Goal: Task Accomplishment & Management: Manage account settings

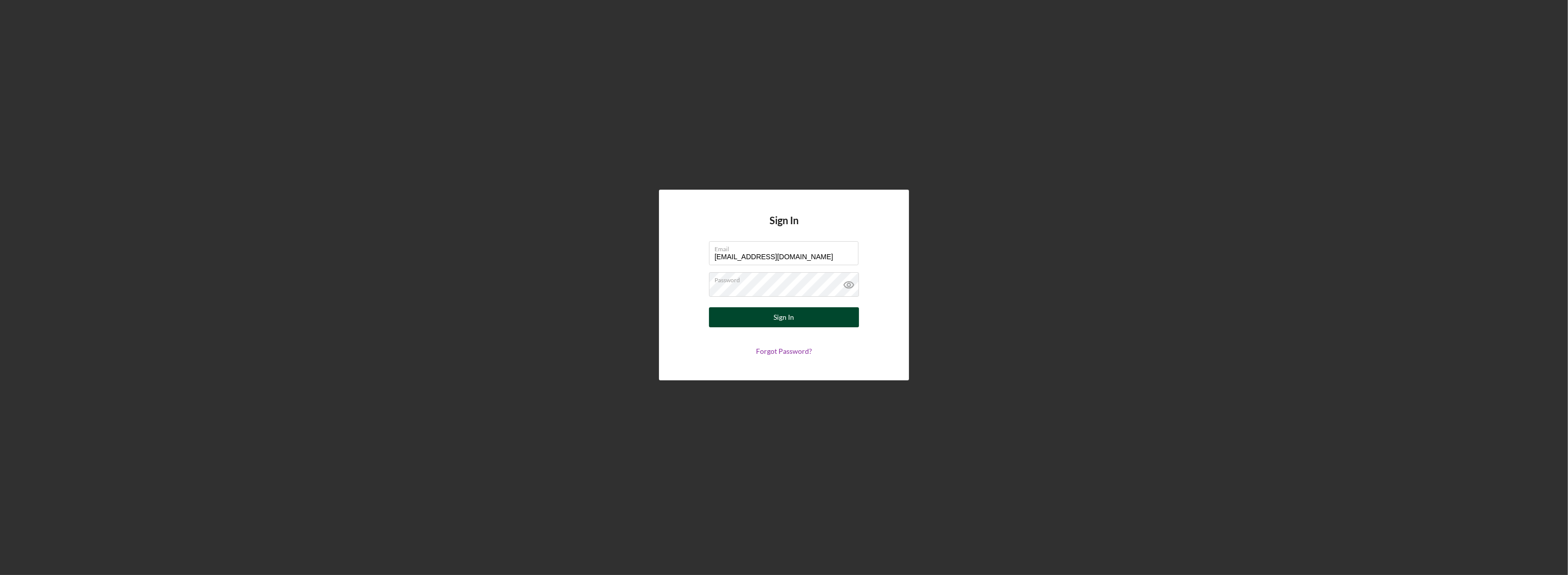
click at [817, 315] on button "Sign In" at bounding box center [784, 317] width 150 height 20
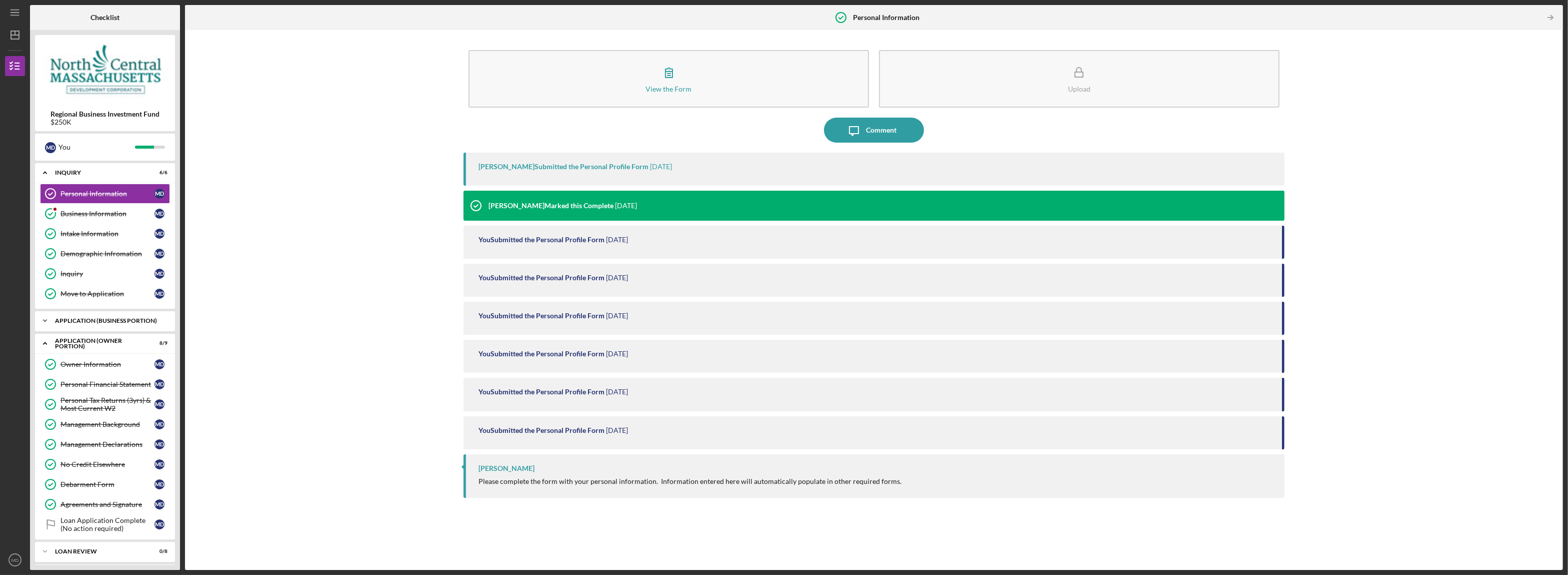
click at [46, 174] on polyline at bounding box center [44, 173] width 3 height 2
click at [116, 346] on div "Sources & Uses of Funds" at bounding box center [107, 341] width 94 height 8
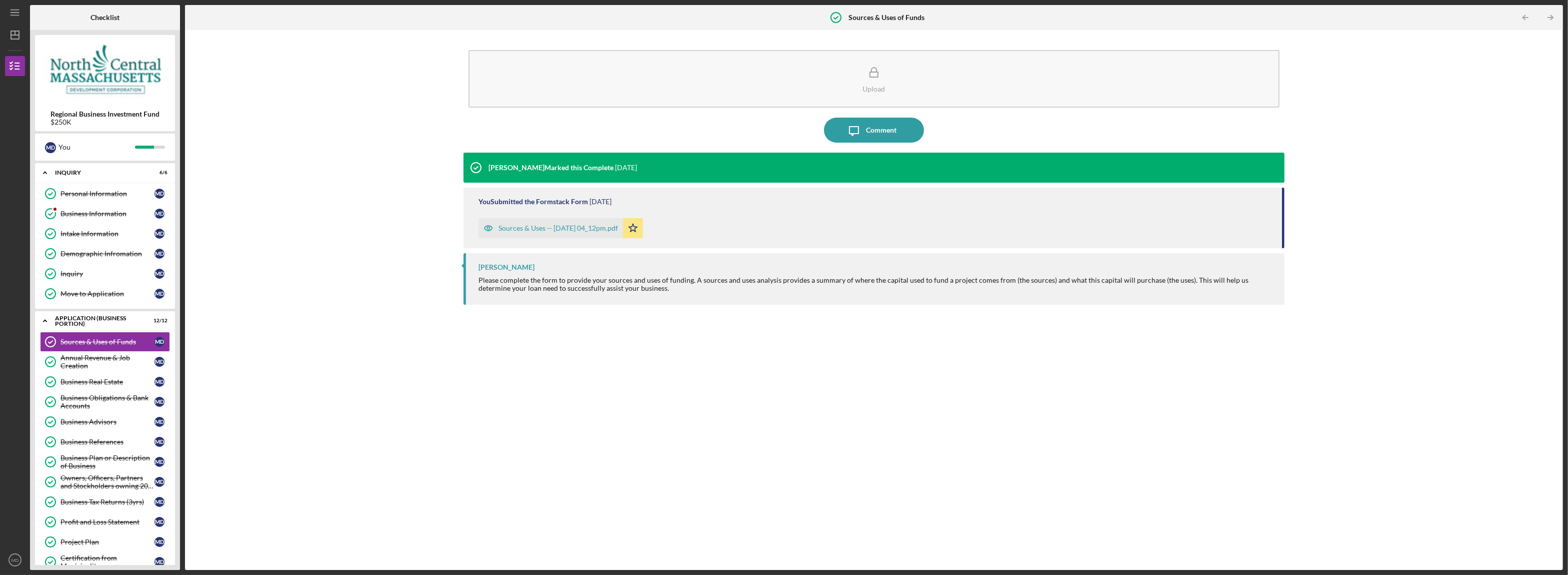
click at [542, 228] on div "Sources & Uses -- [DATE] 04_12pm.pdf" at bounding box center [558, 228] width 119 height 8
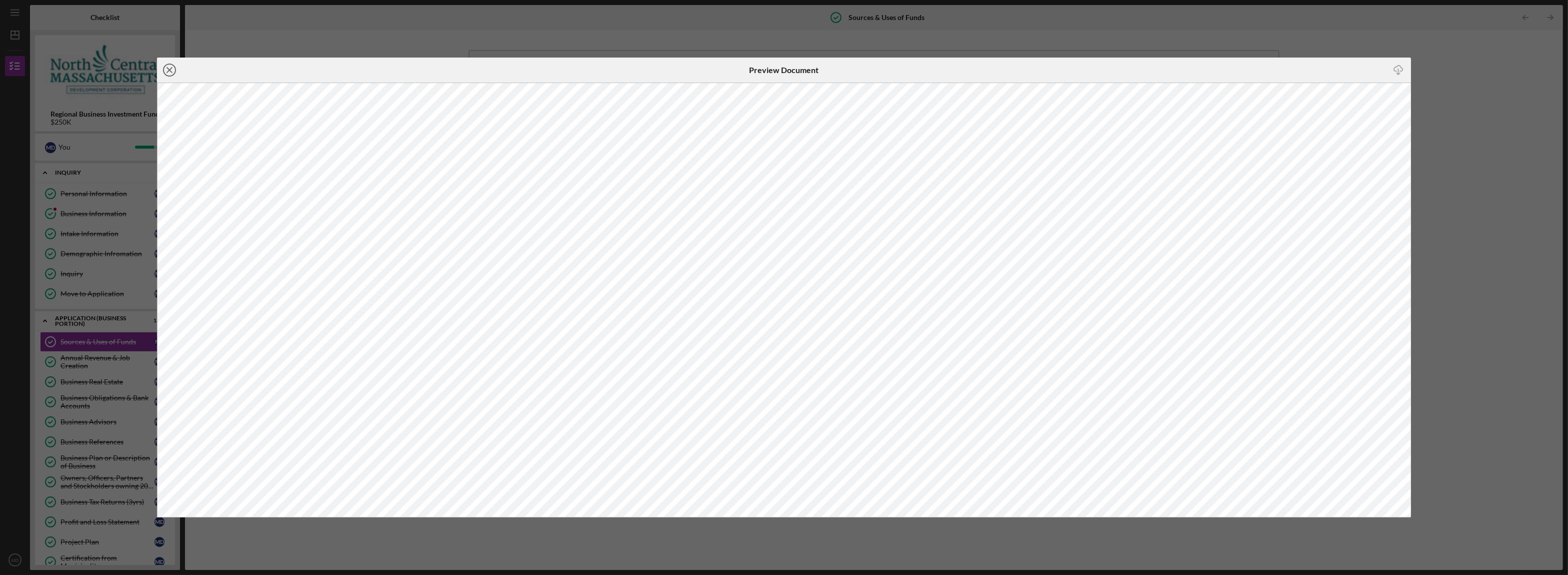
click at [167, 68] on line at bounding box center [169, 70] width 5 height 5
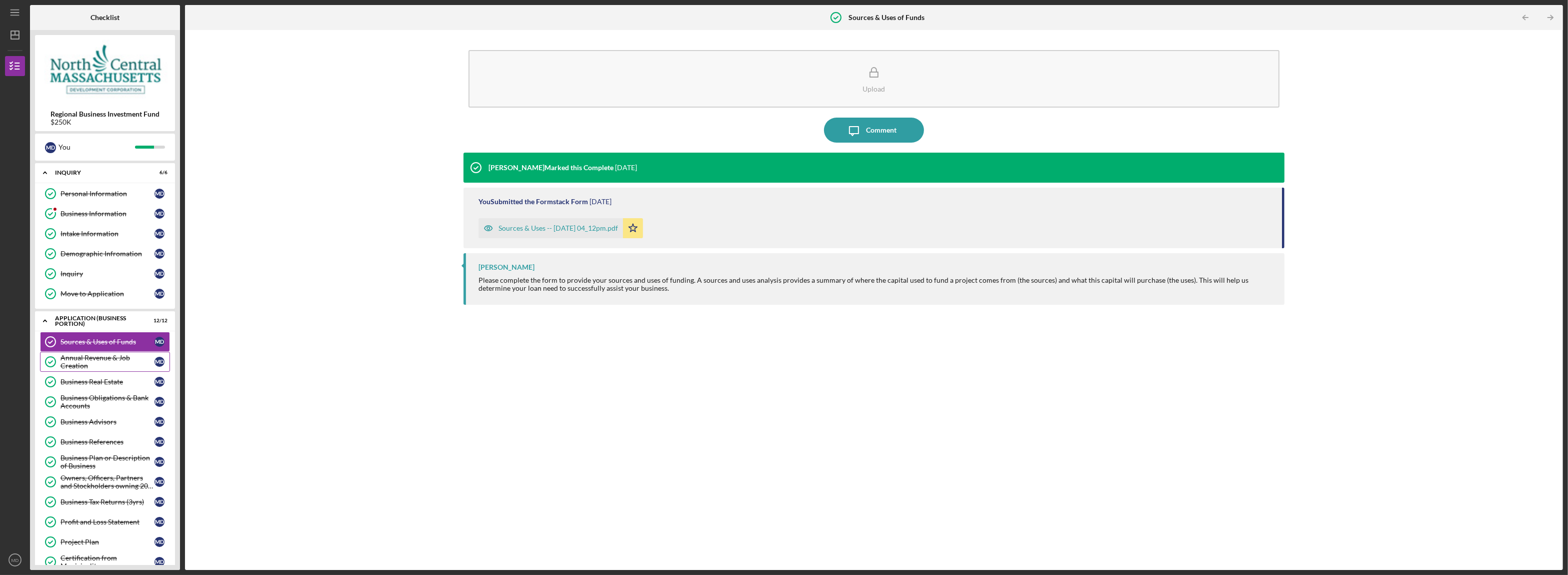
click at [108, 363] on div "Annual Revenue & Job Creation" at bounding box center [107, 362] width 94 height 16
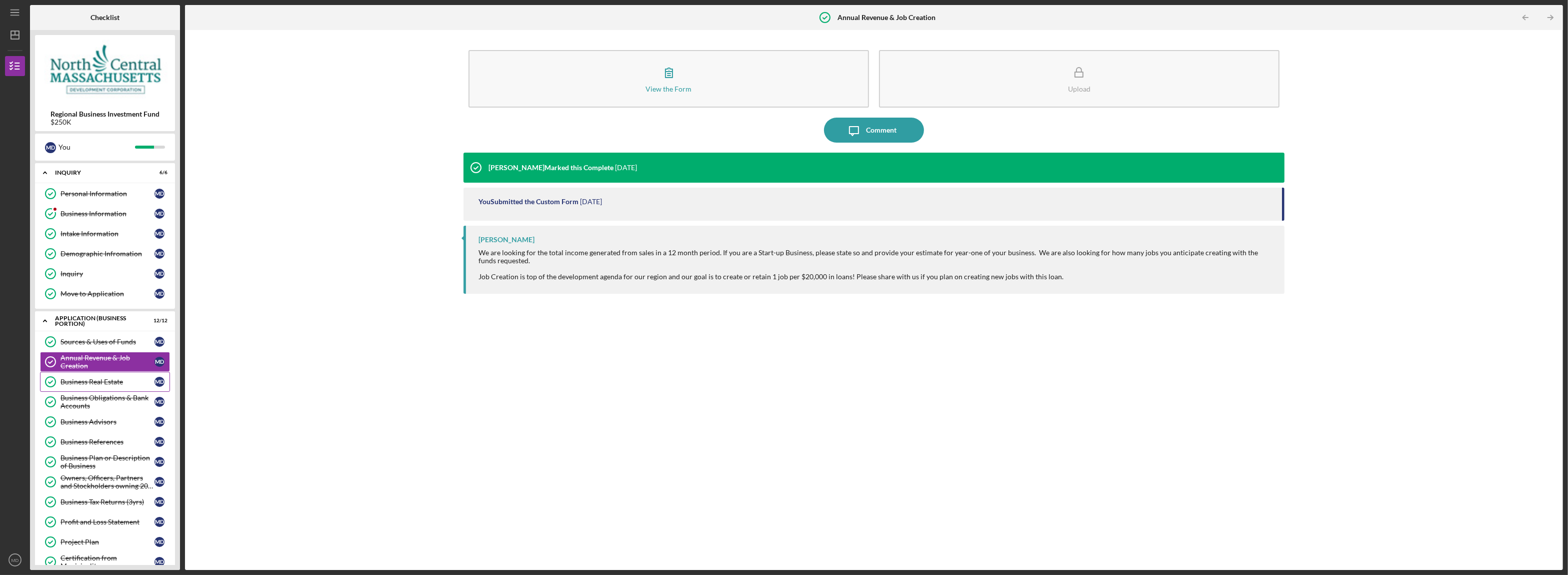
click at [116, 386] on div "Business Real Estate" at bounding box center [107, 381] width 94 height 8
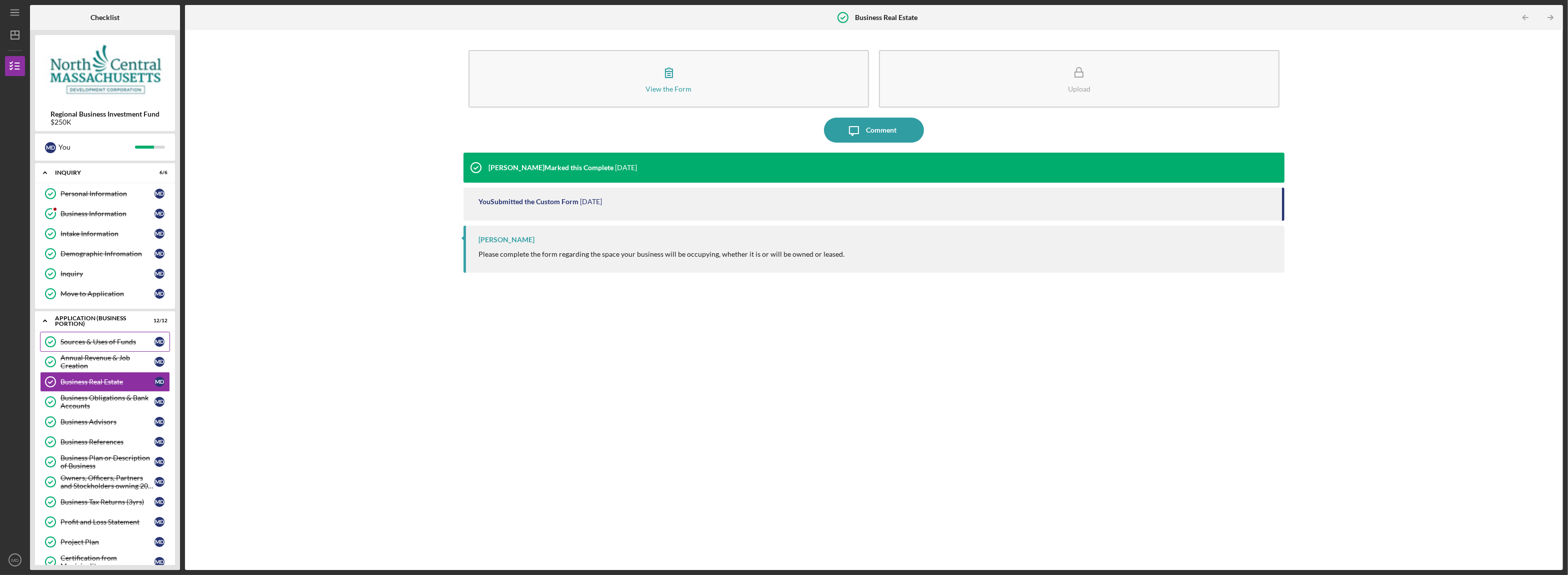
click at [109, 346] on div "Sources & Uses of Funds" at bounding box center [107, 341] width 94 height 8
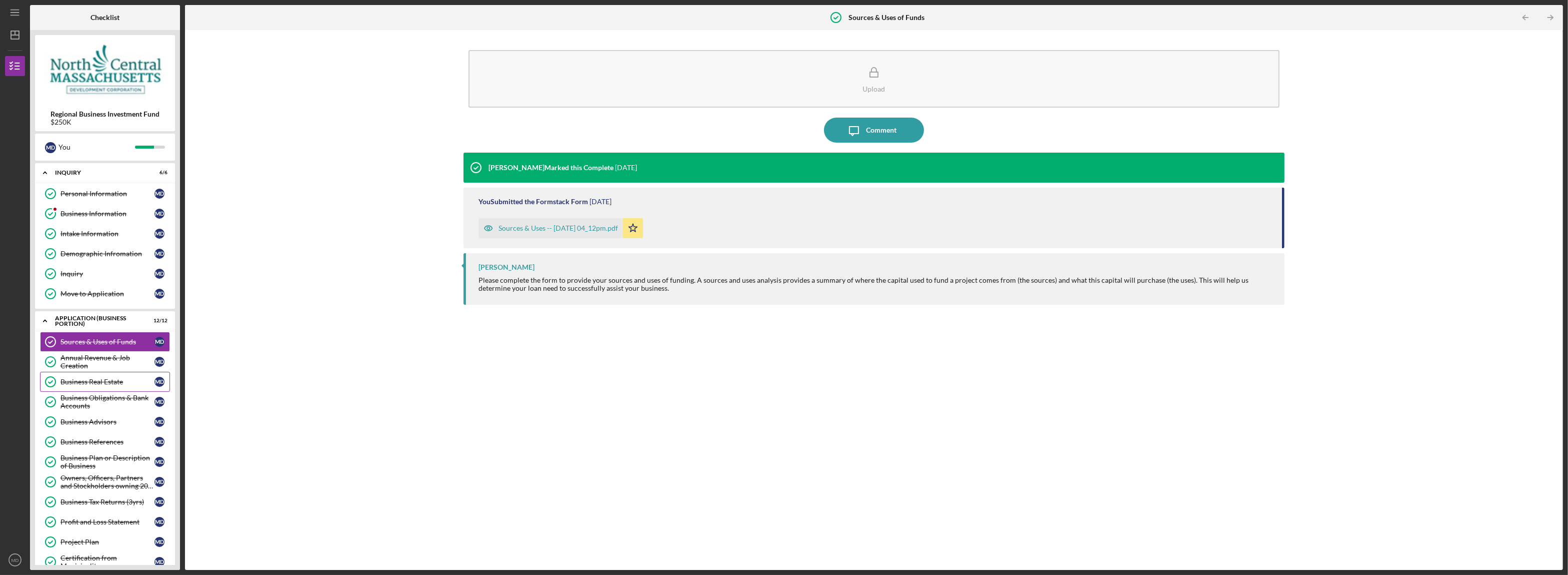
click at [93, 383] on div "Business Real Estate" at bounding box center [107, 381] width 94 height 8
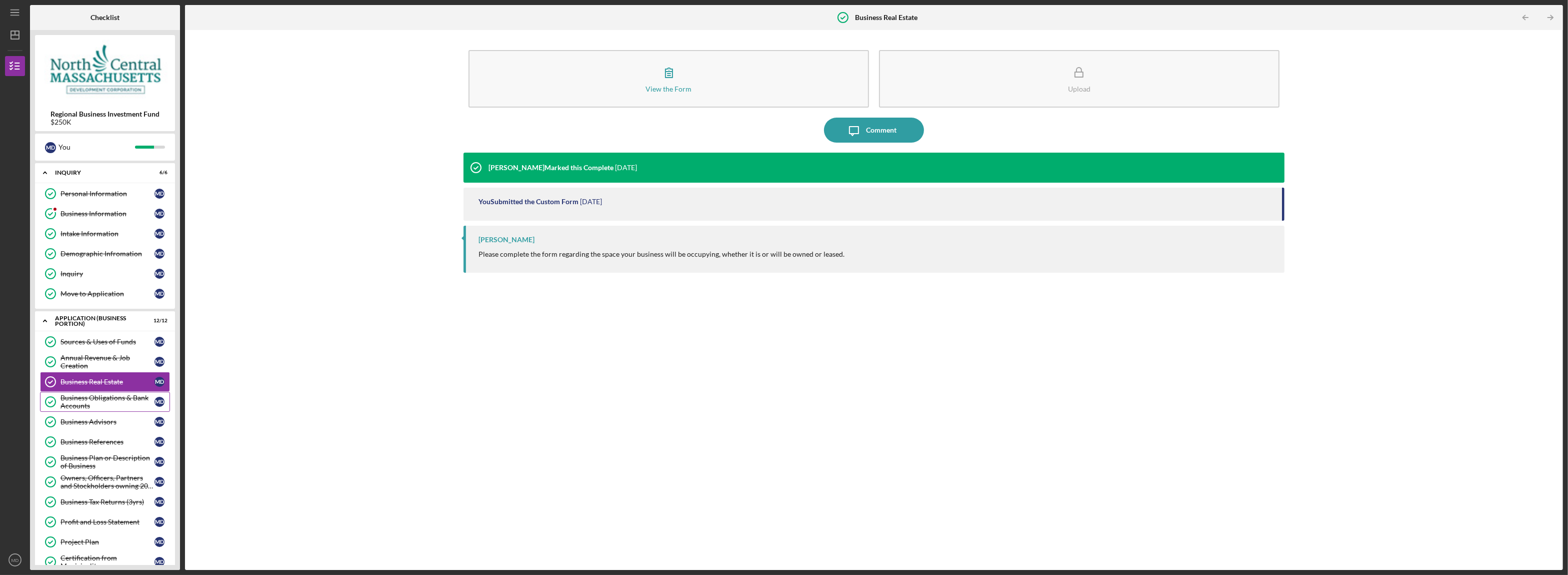
click at [75, 401] on div "Business Obligations & Bank Accounts" at bounding box center [107, 401] width 94 height 16
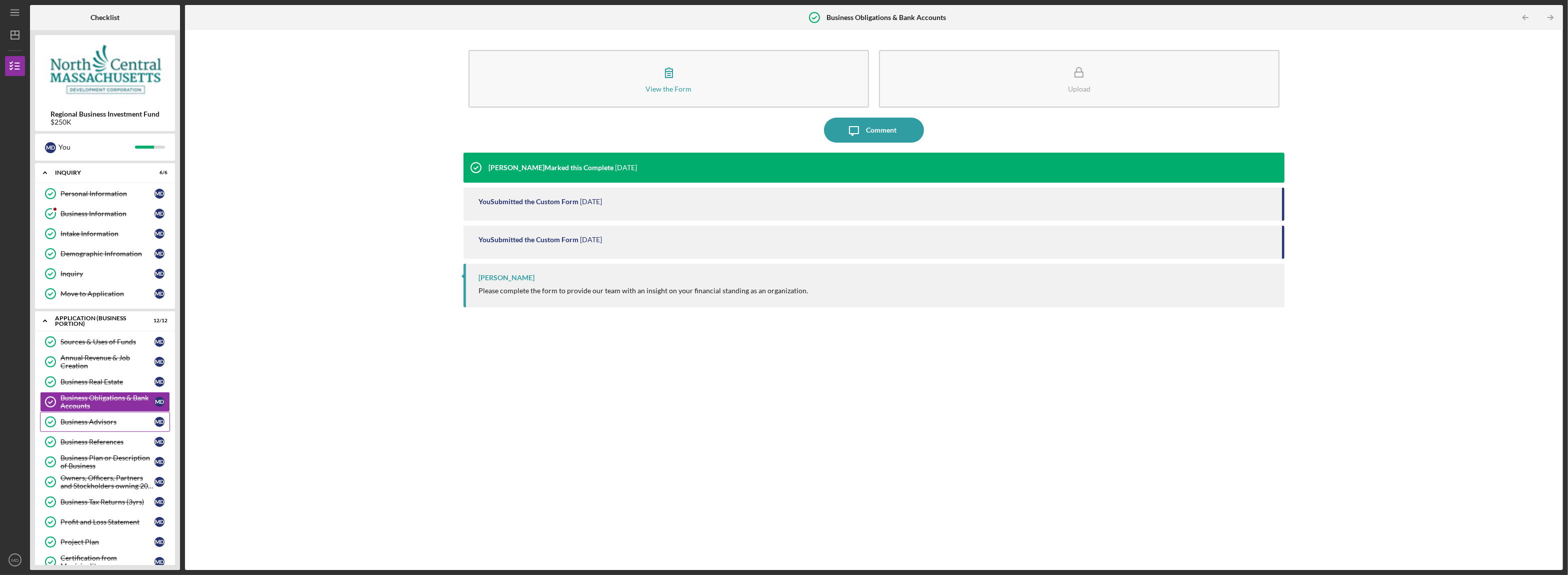
click at [77, 425] on div "Business Advisors" at bounding box center [107, 422] width 94 height 8
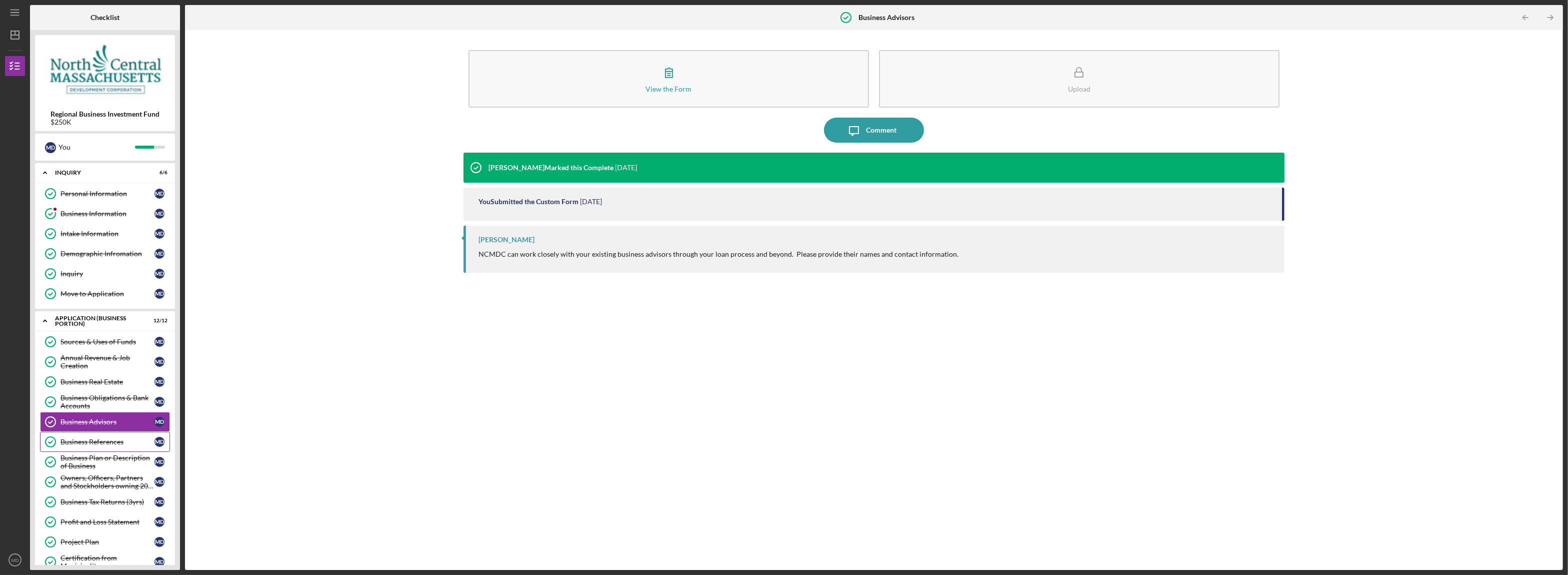
click at [75, 450] on link "Business References Business References M D" at bounding box center [105, 442] width 130 height 20
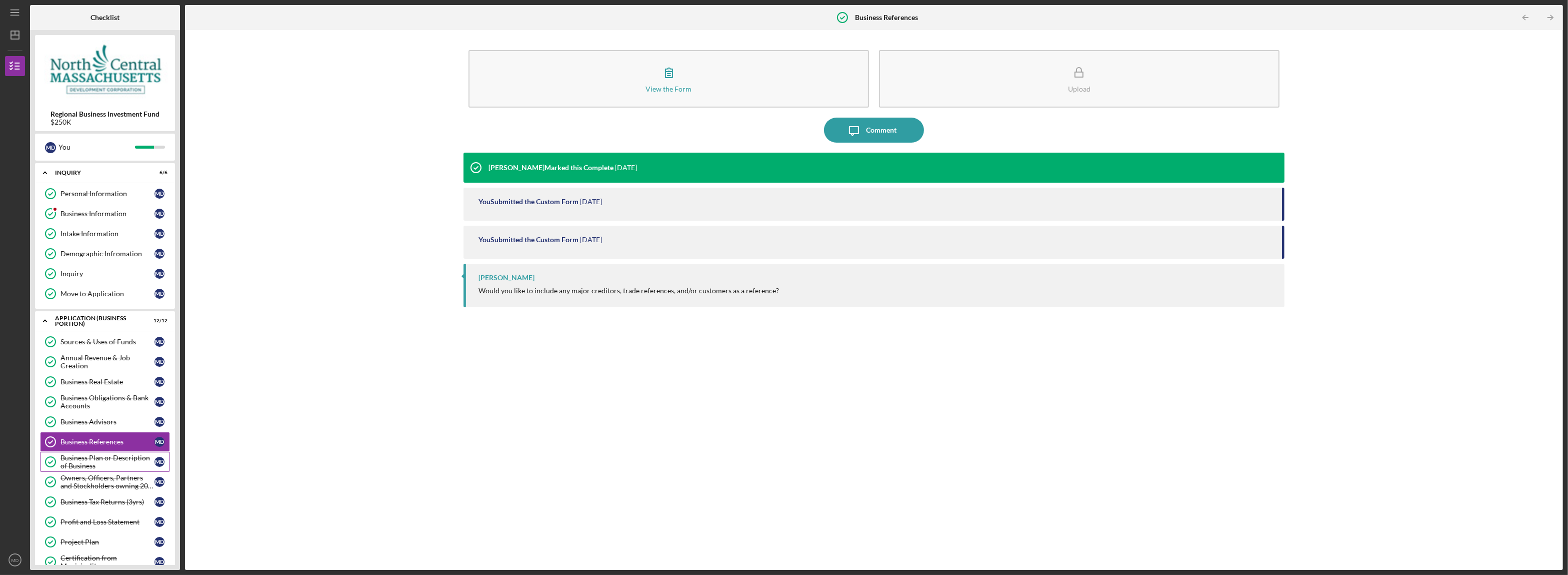
click at [75, 470] on div "Business Plan or Description of Business" at bounding box center [107, 462] width 94 height 16
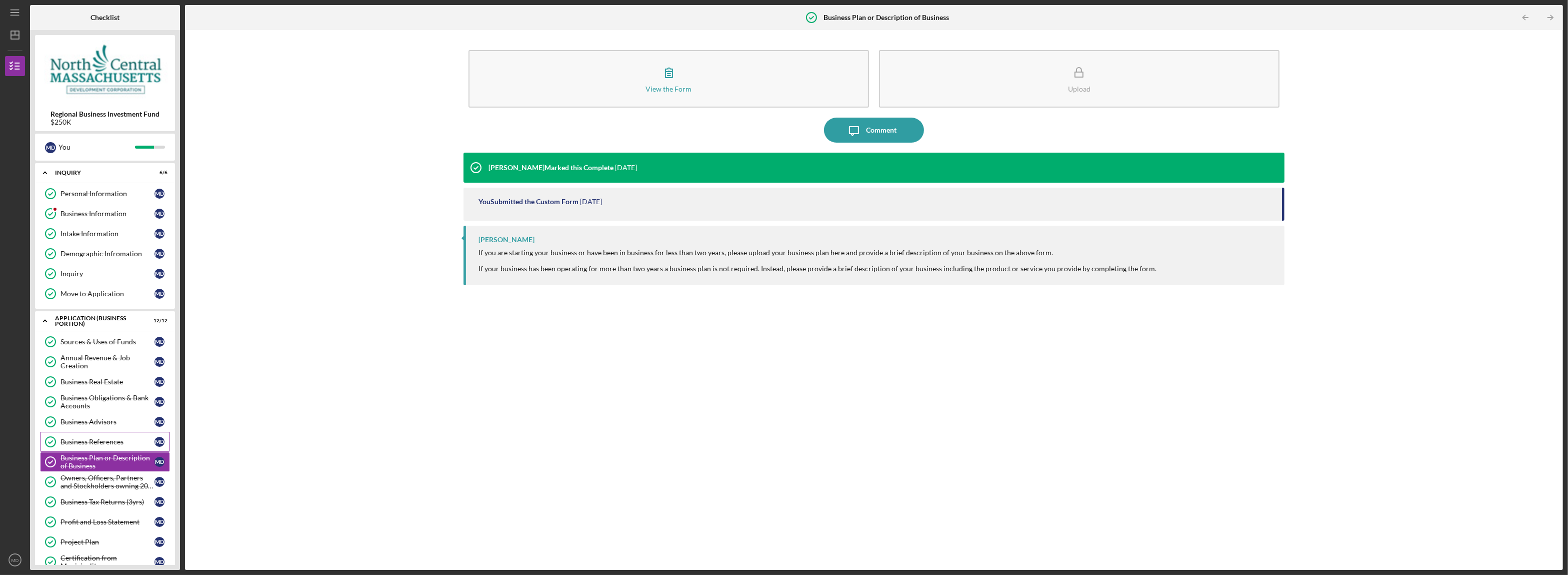
click at [91, 444] on div "Business References" at bounding box center [107, 442] width 94 height 8
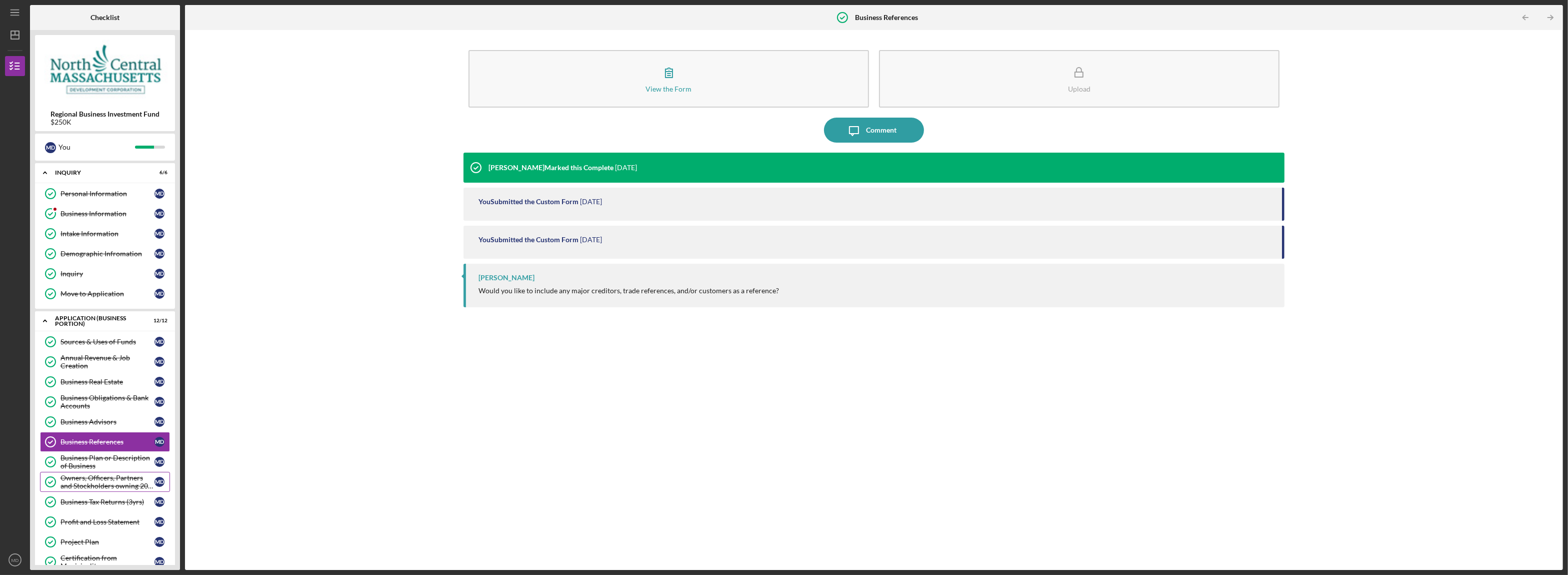
click at [84, 490] on div "Owners, Officers, Partners and Stockholders owning 20% or more" at bounding box center [107, 482] width 94 height 16
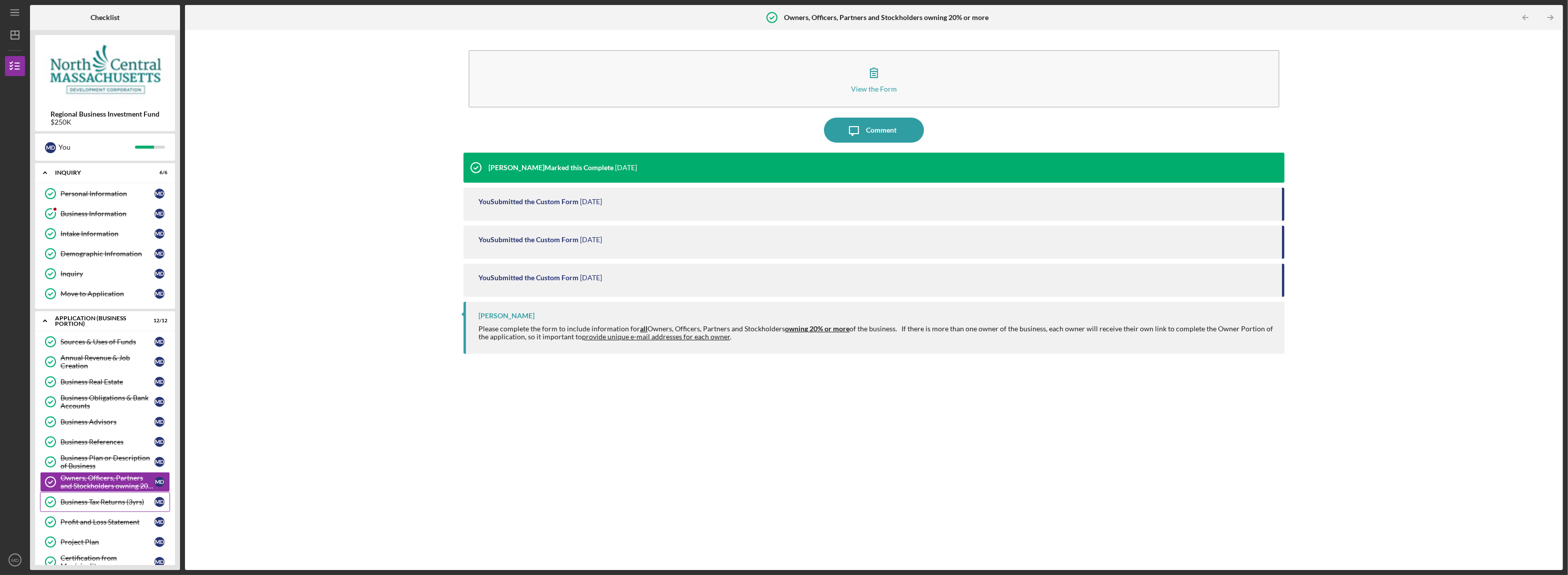
click at [88, 506] on div "Business Tax Returns (3yrs)" at bounding box center [107, 501] width 94 height 8
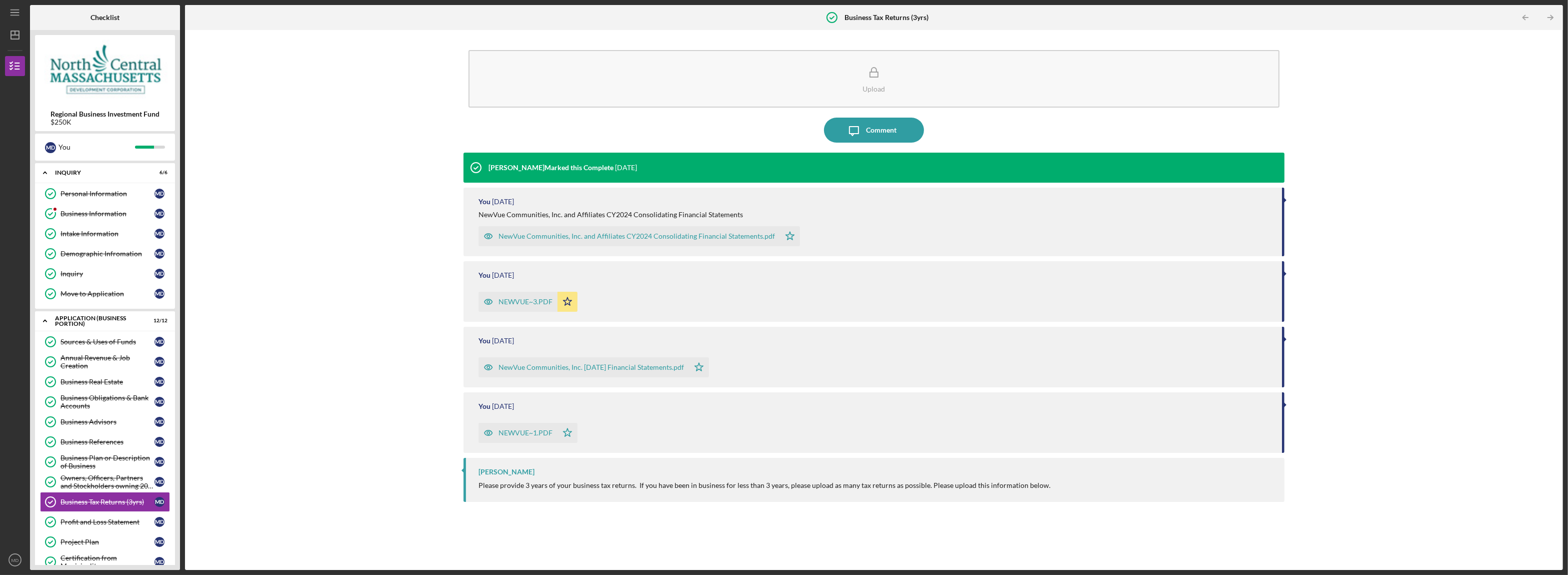
click at [630, 370] on div "NewVue Communities, Inc. [DATE] Financial Statements.pdf" at bounding box center [591, 367] width 186 height 8
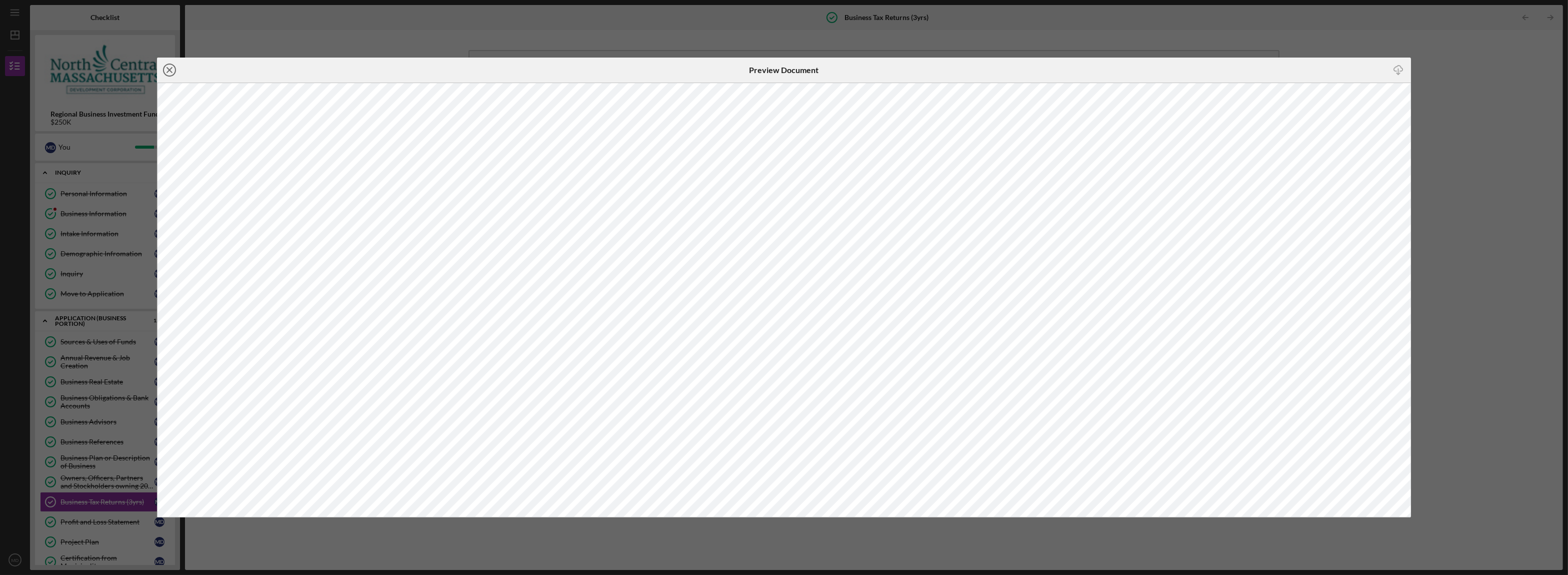
click at [167, 71] on icon "Icon/Close" at bounding box center [169, 69] width 25 height 25
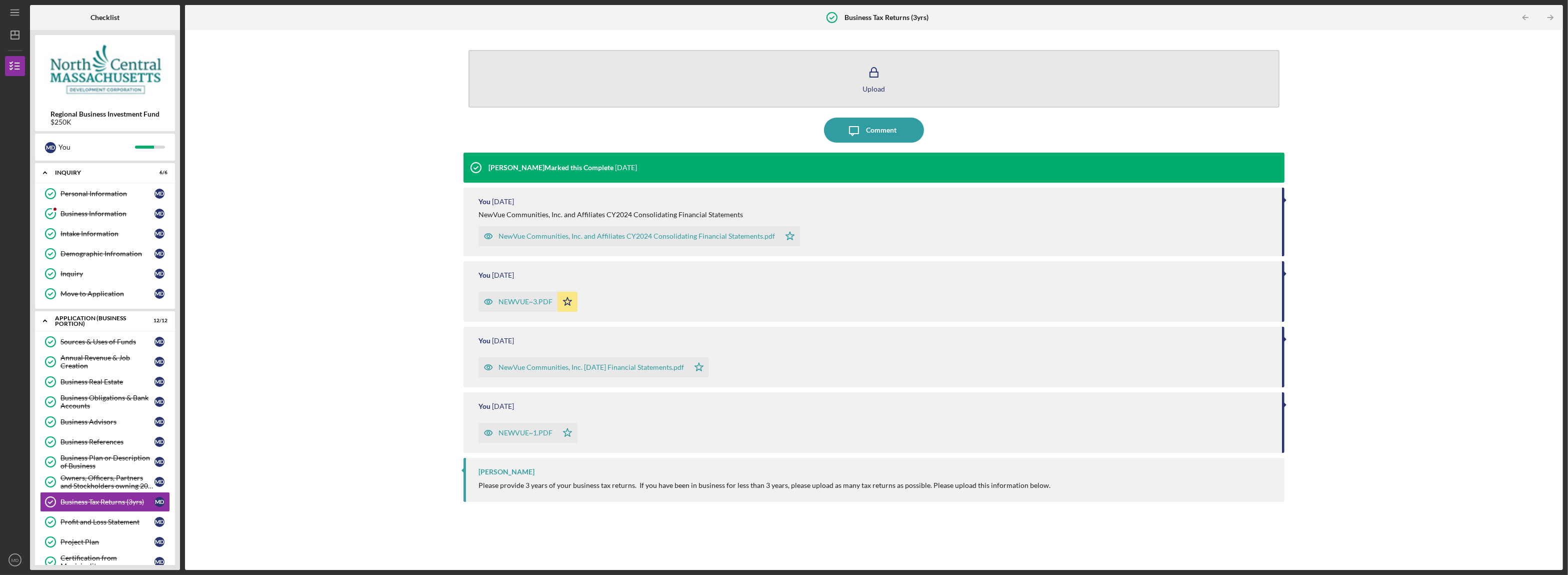
click at [934, 85] on button "Upload" at bounding box center [874, 79] width 811 height 57
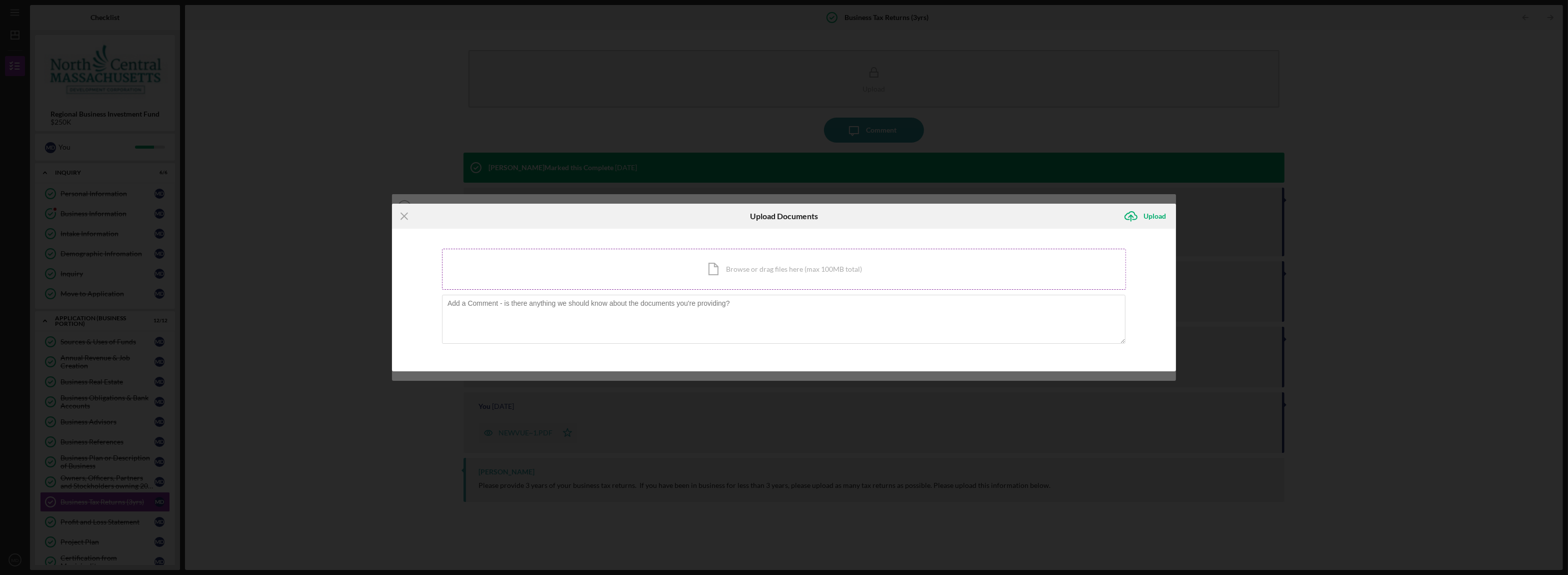
click at [803, 278] on div "Icon/Document Browse or drag files here (max 100MB total) Tap to choose files o…" at bounding box center [784, 269] width 684 height 41
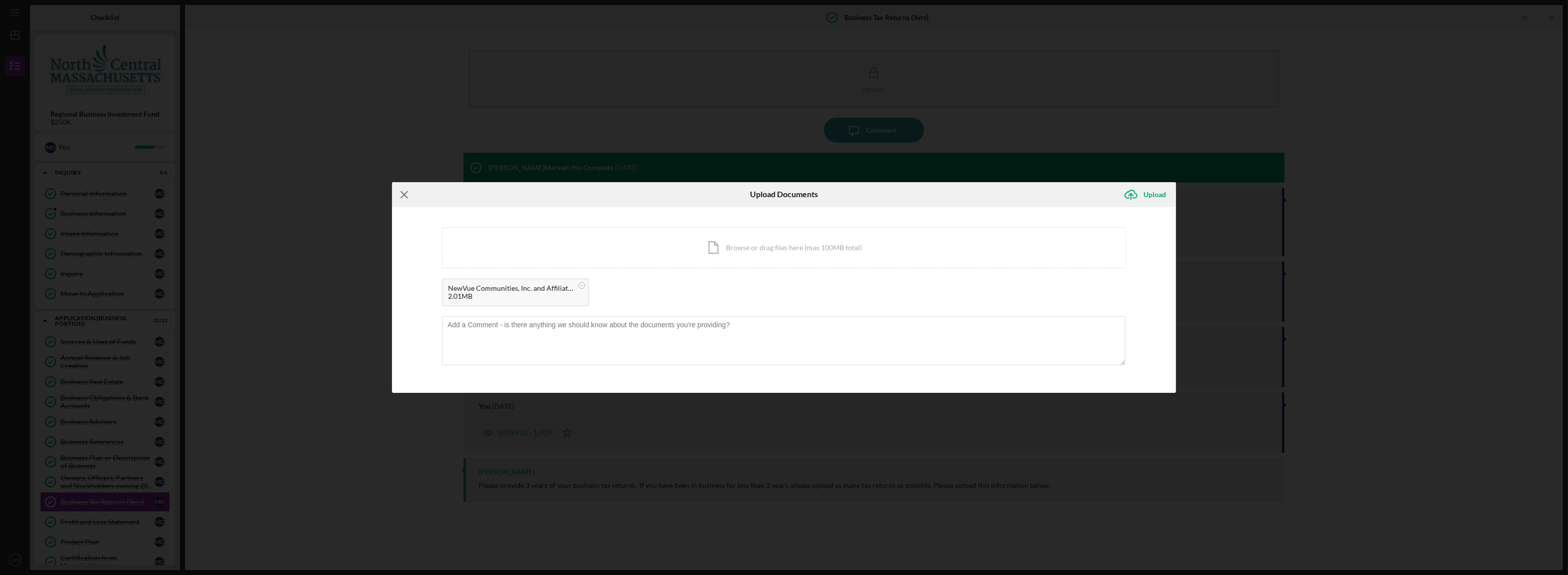
click at [404, 195] on line at bounding box center [404, 194] width 7 height 7
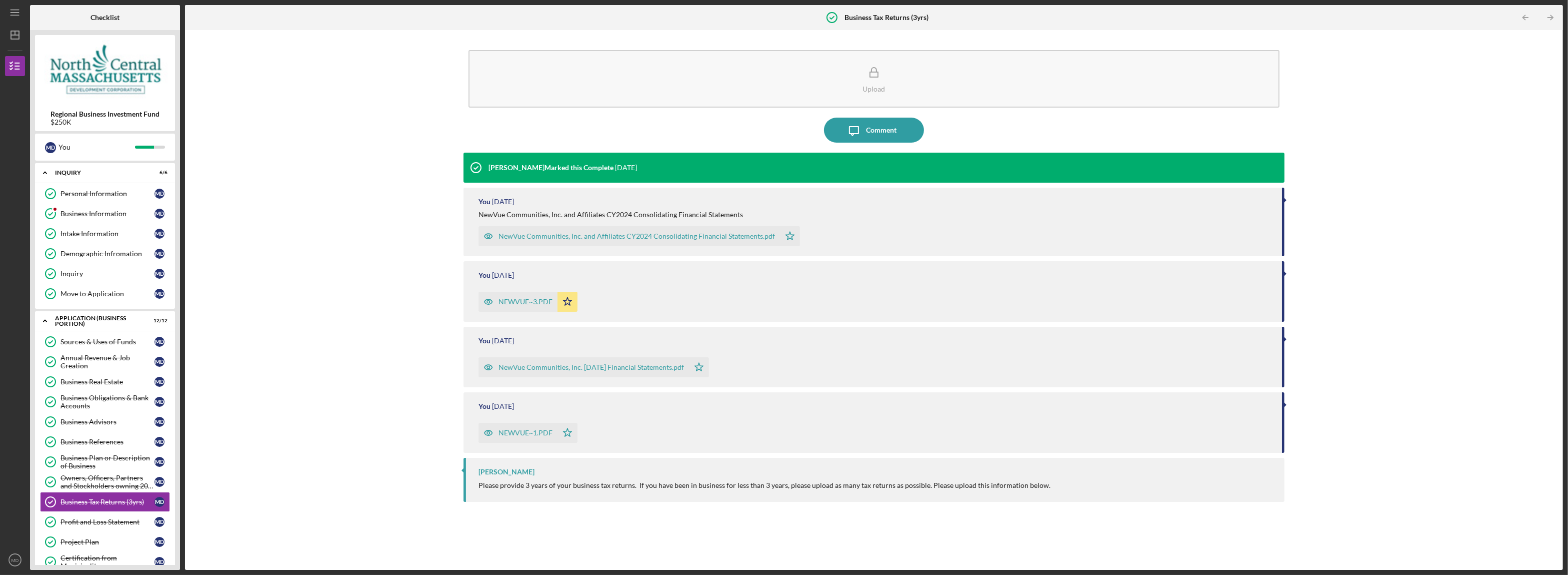
click at [715, 233] on div "NewVue Communities, Inc. and Affiliates CY2024 Consolidating Financial Statemen…" at bounding box center [637, 236] width 276 height 8
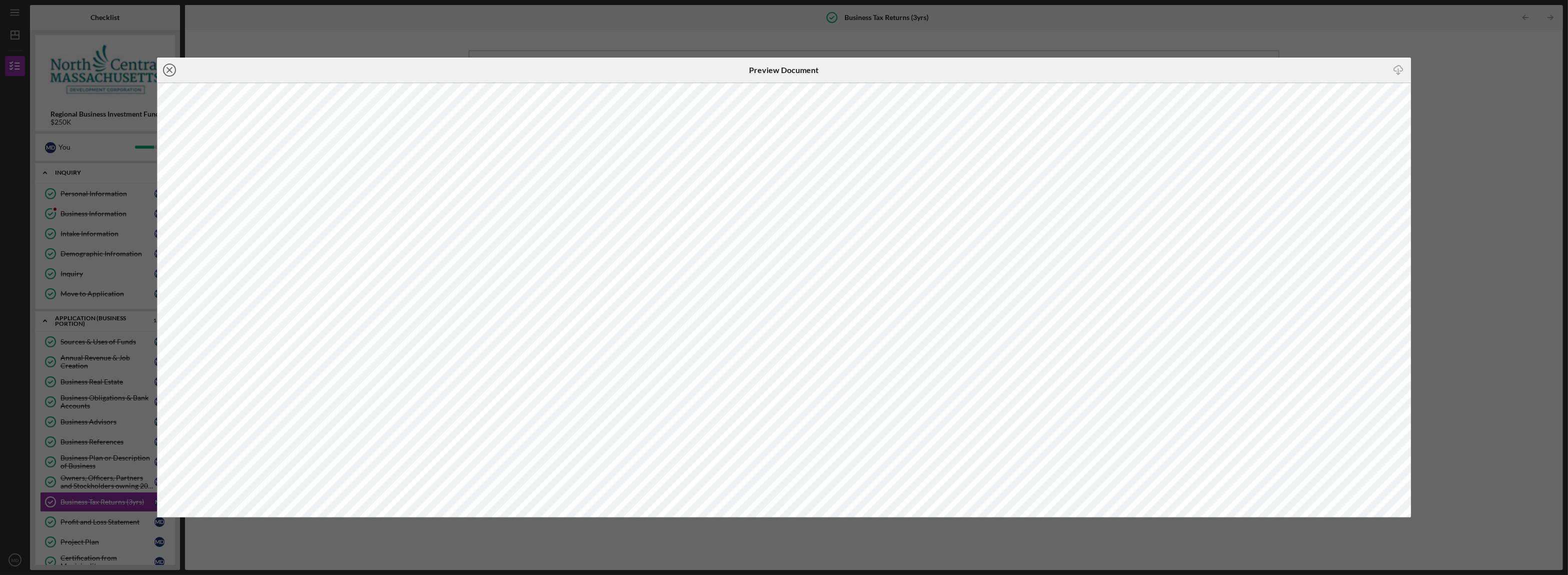
click at [169, 71] on line at bounding box center [169, 70] width 5 height 5
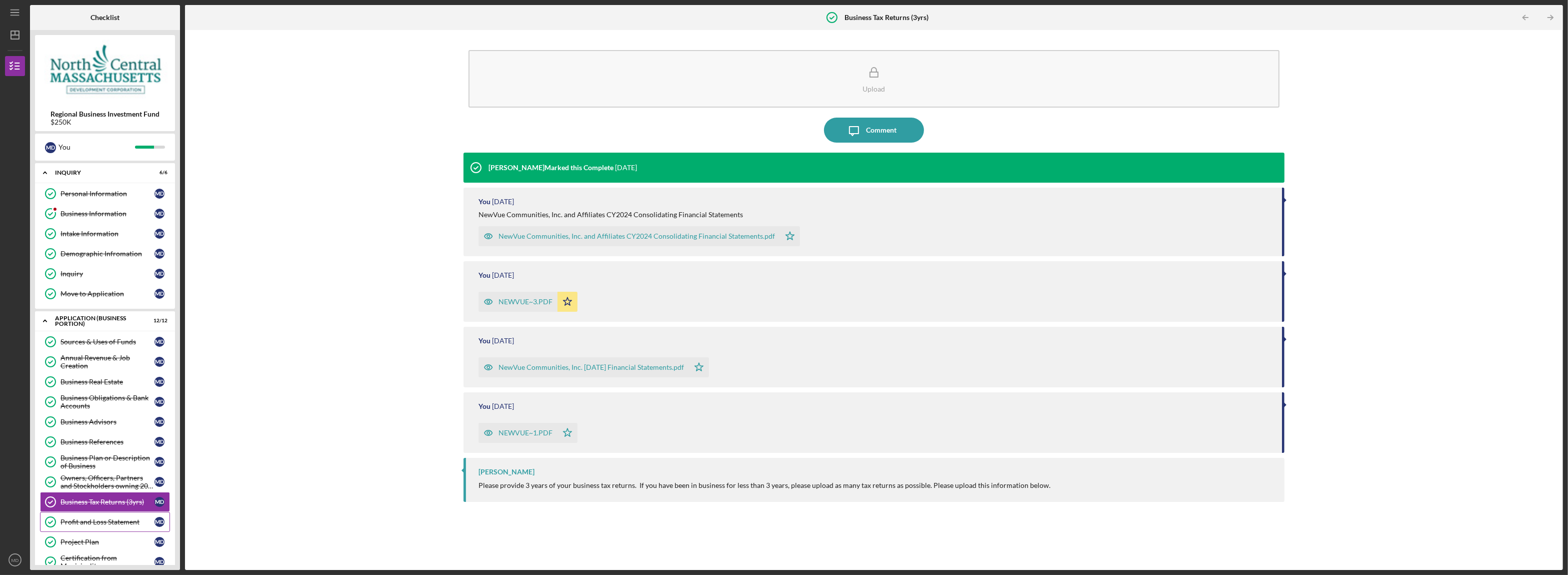
click at [87, 526] on div "Profit and Loss Statement" at bounding box center [107, 521] width 94 height 8
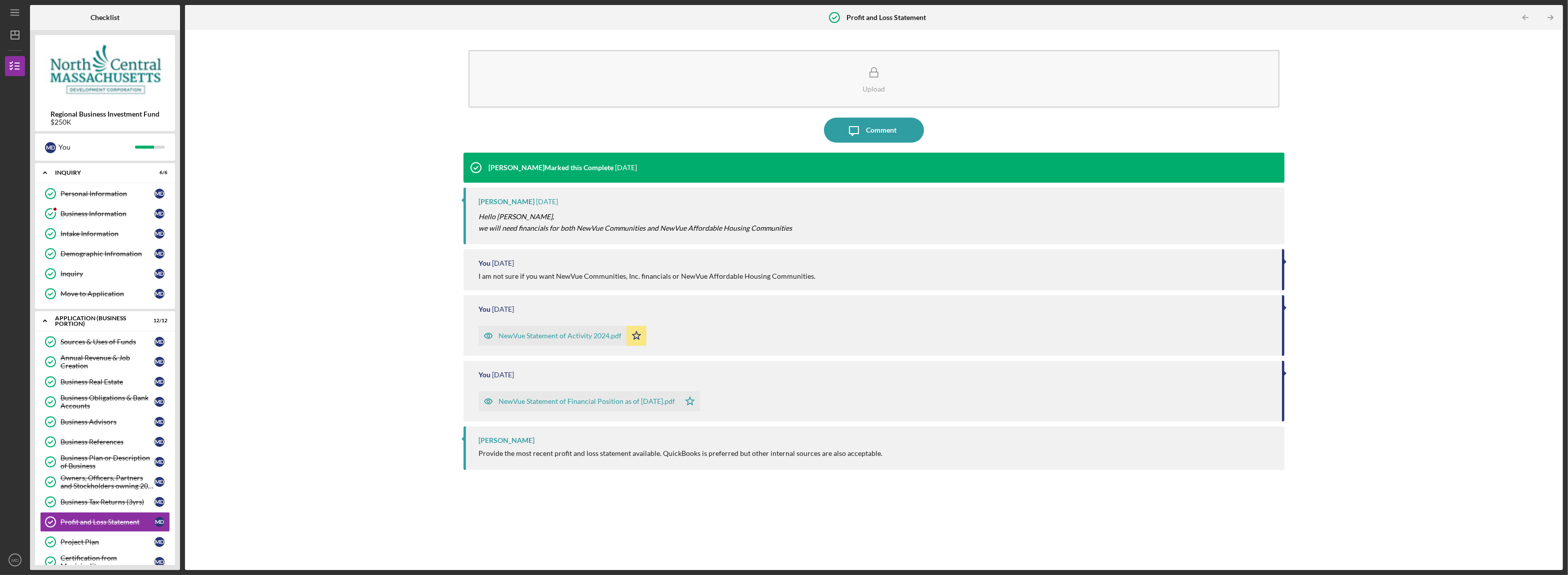
drag, startPoint x: 182, startPoint y: 392, endPoint x: 170, endPoint y: 453, distance: 62.2
click at [170, 453] on div "Checklist Regional Business Investment Fund $250K M D You Icon/Expander INQUIRY…" at bounding box center [796, 287] width 1533 height 565
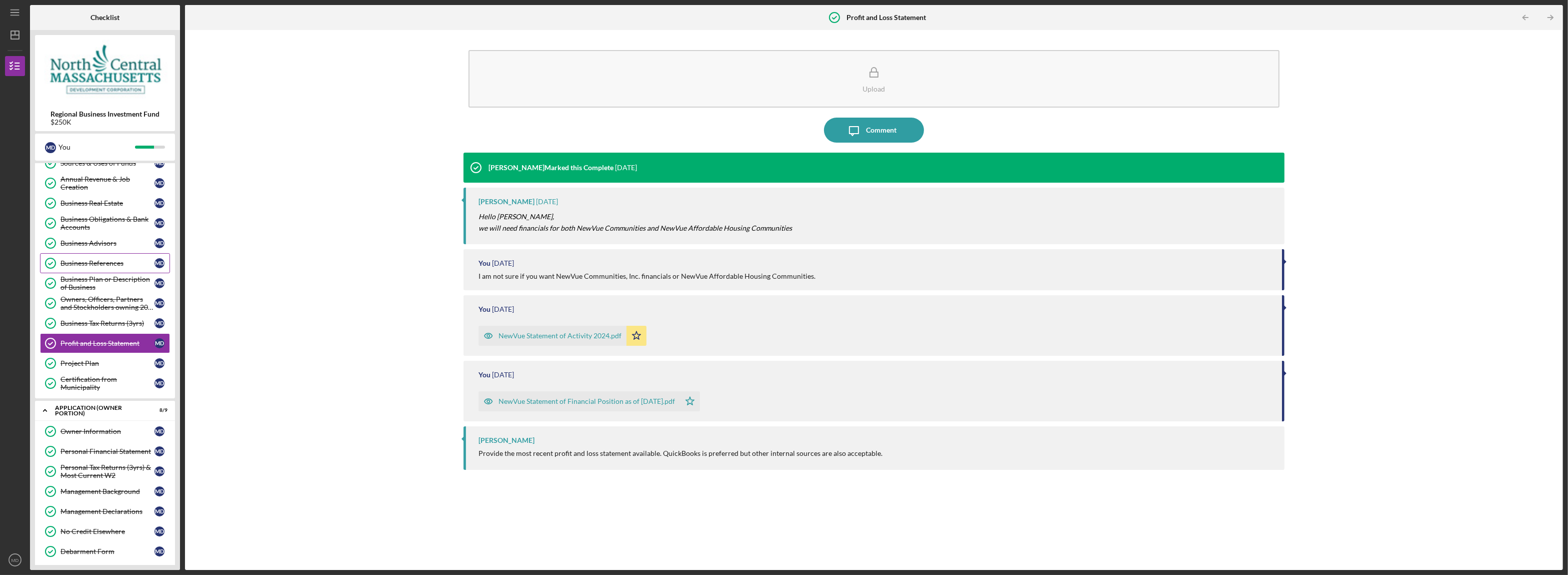
scroll to position [276, 0]
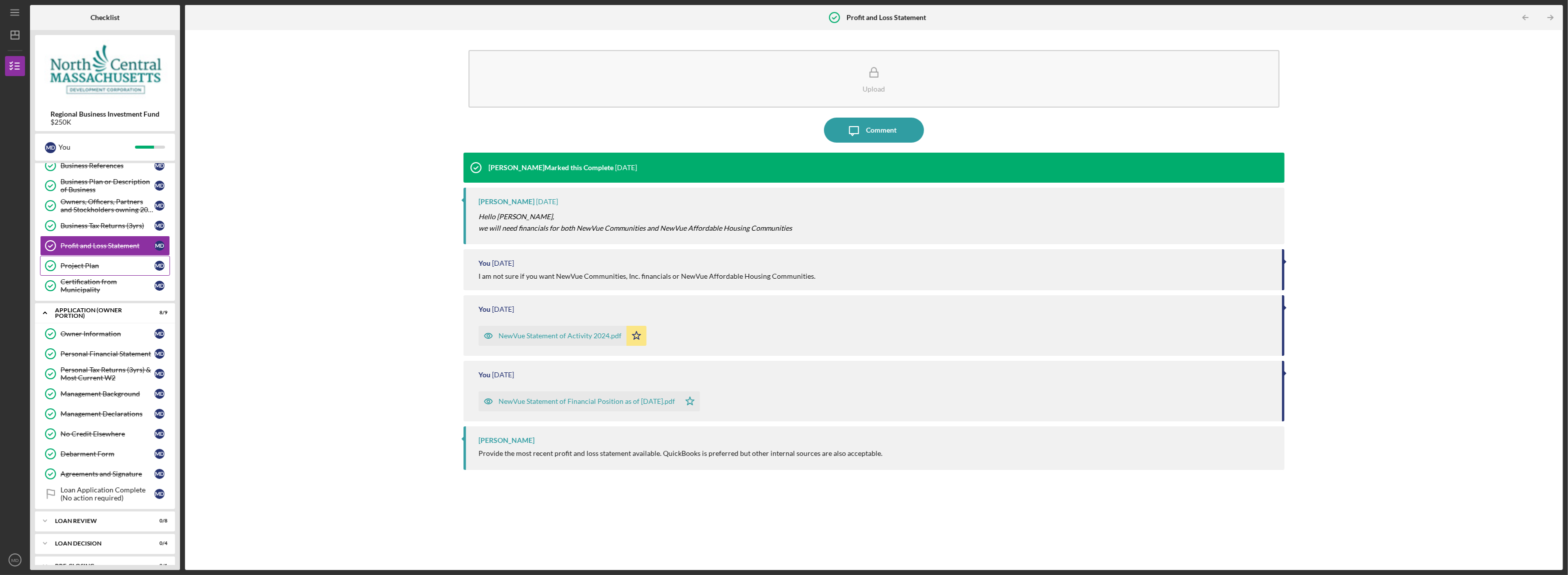
click at [120, 270] on div "Project Plan" at bounding box center [107, 266] width 94 height 8
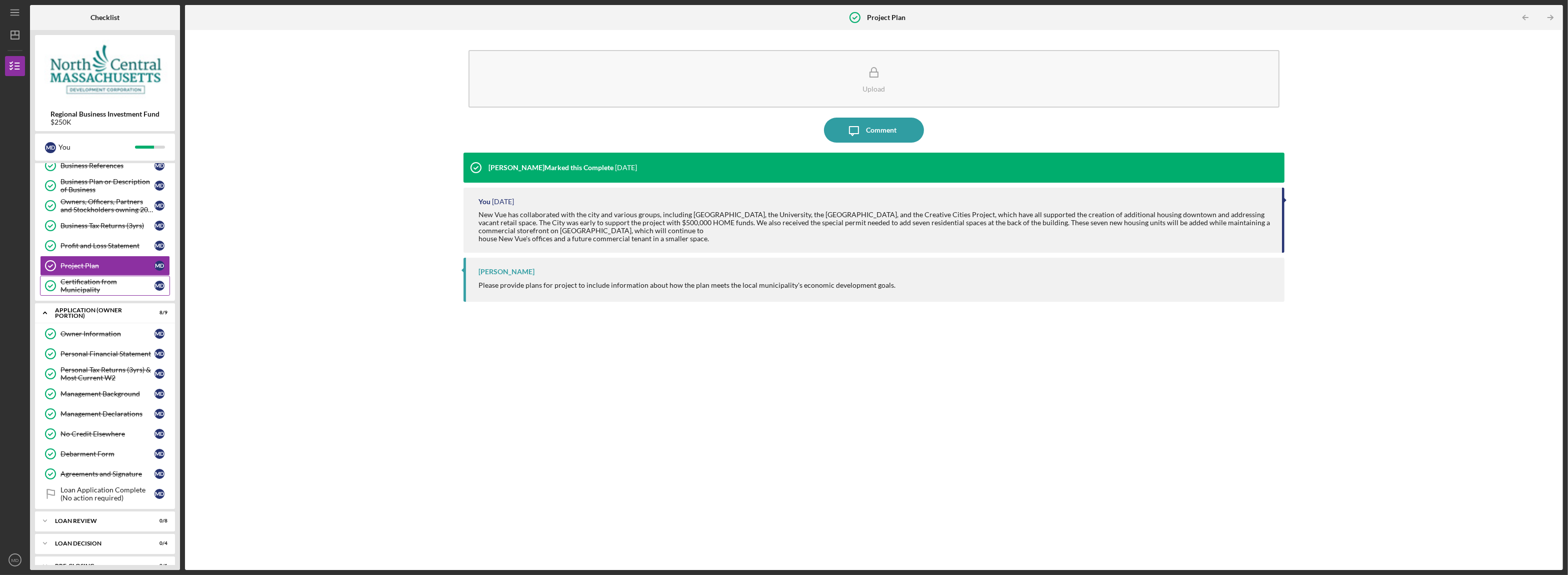
click at [99, 290] on div "Certification from Municipality" at bounding box center [107, 286] width 94 height 16
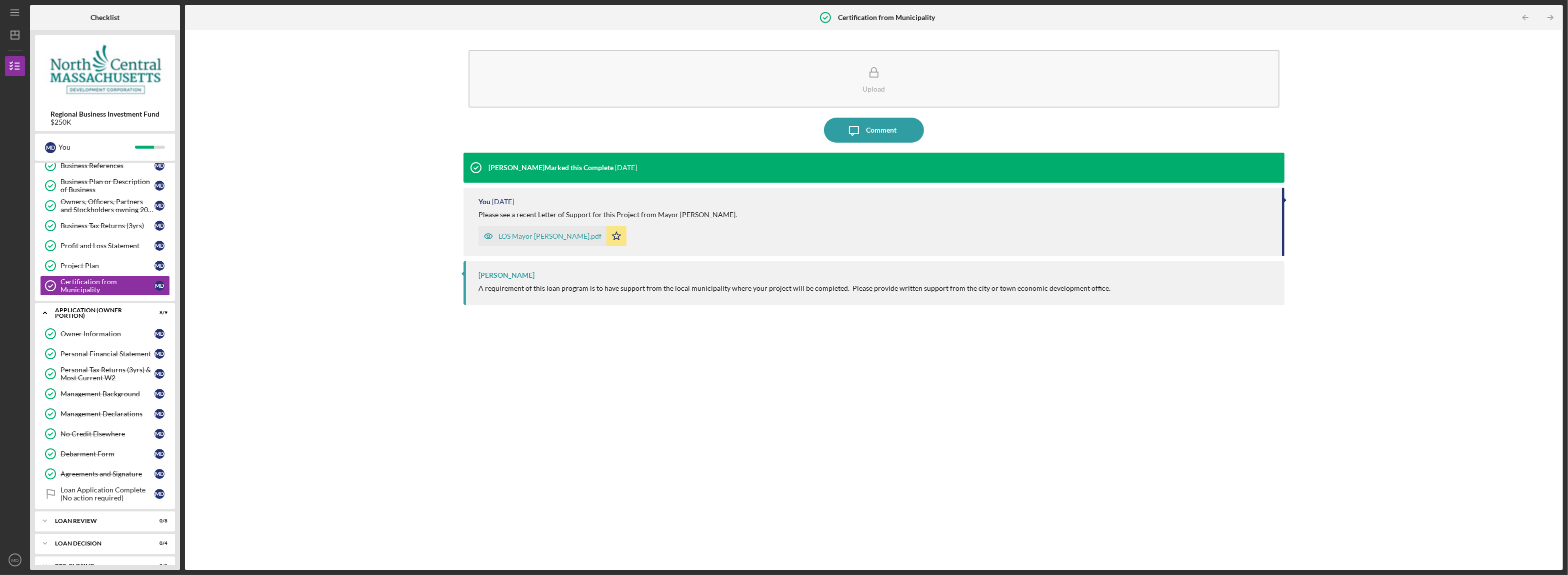
click at [542, 237] on div "LOS Mayor [PERSON_NAME].pdf" at bounding box center [550, 236] width 103 height 8
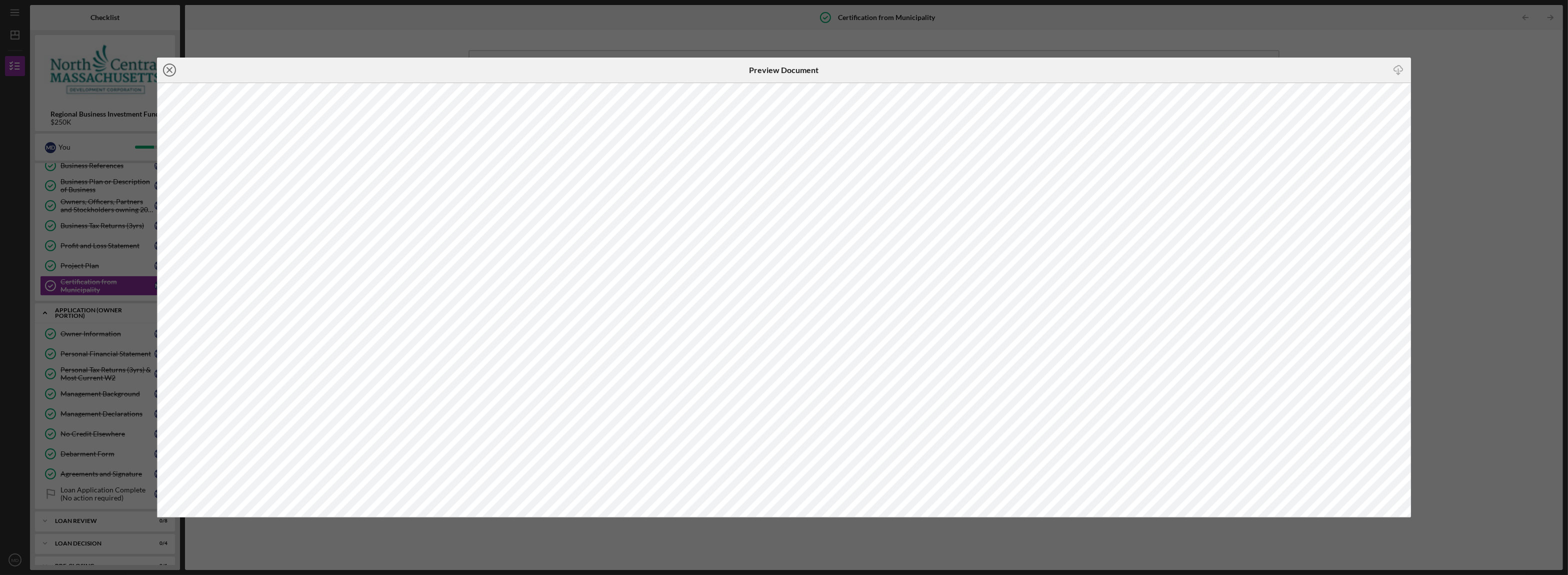
click at [169, 68] on icon "Icon/Close" at bounding box center [169, 69] width 25 height 25
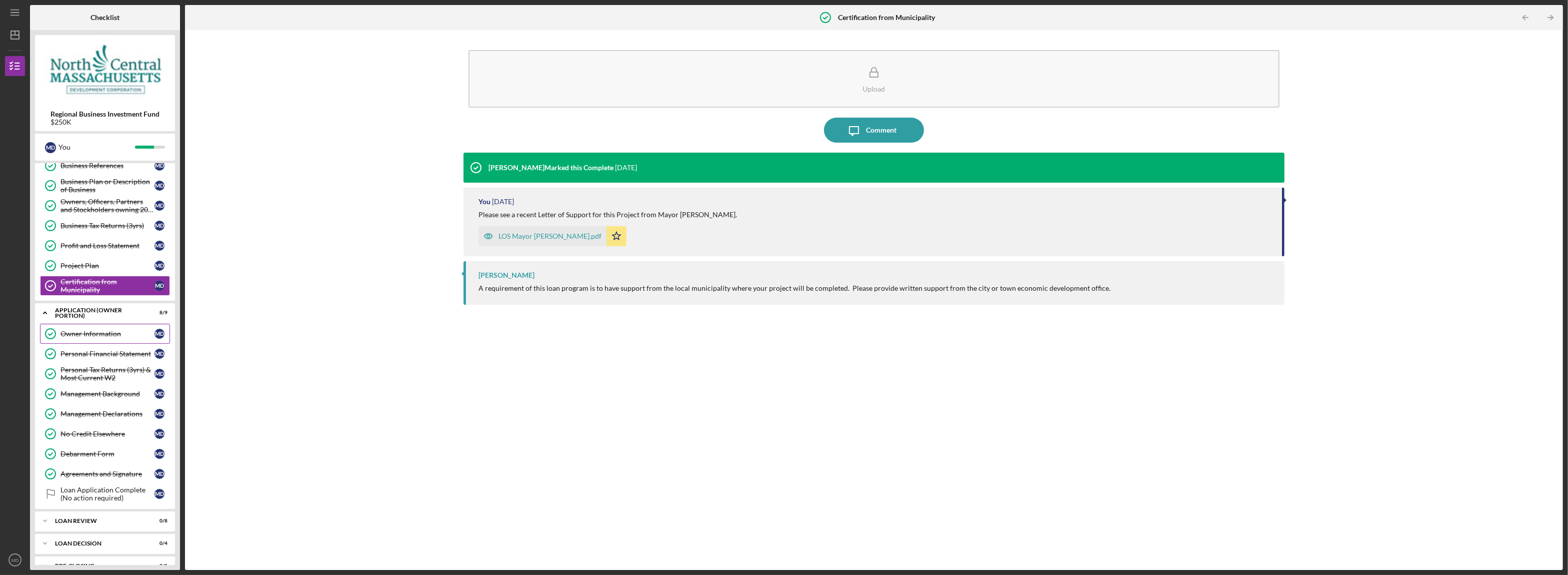
click at [105, 337] on div "Owner Information" at bounding box center [107, 333] width 94 height 8
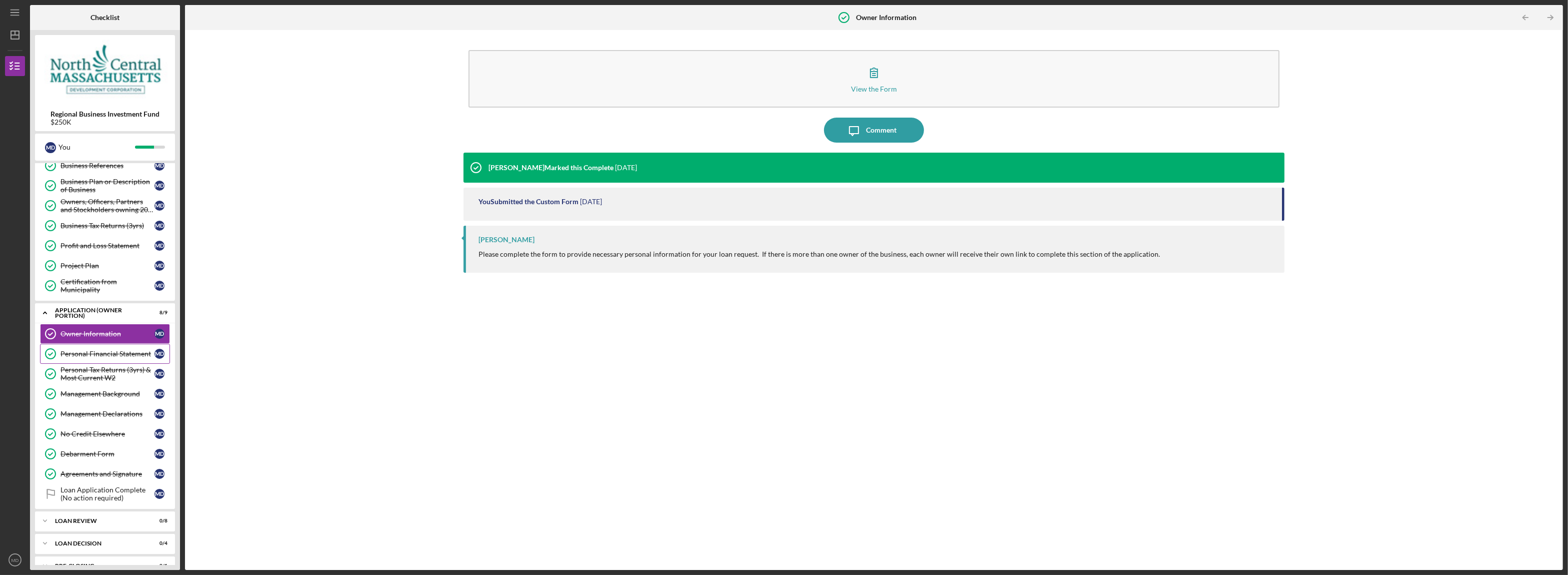
click at [105, 358] on div "Personal Financial Statement" at bounding box center [107, 353] width 94 height 8
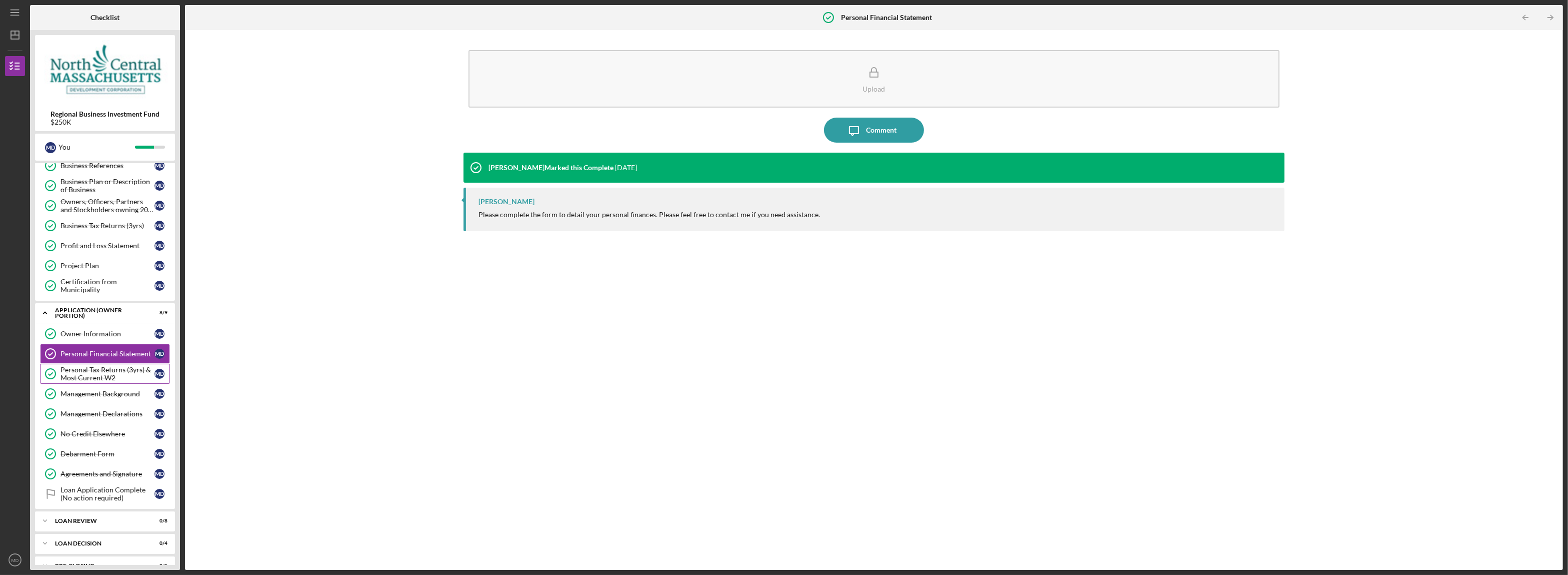
click at [105, 378] on div "Personal Tax Returns (3yrs) & Most Current W2" at bounding box center [107, 373] width 94 height 16
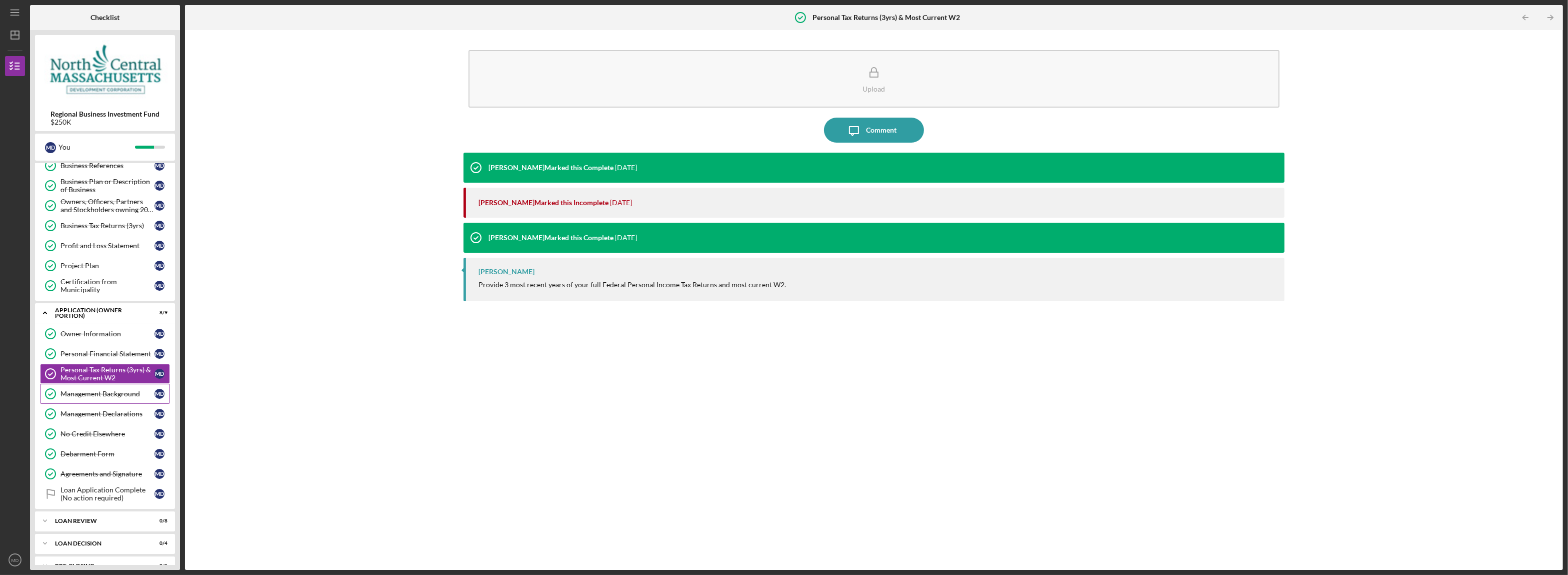
click at [107, 398] on div "Management Background" at bounding box center [107, 393] width 94 height 8
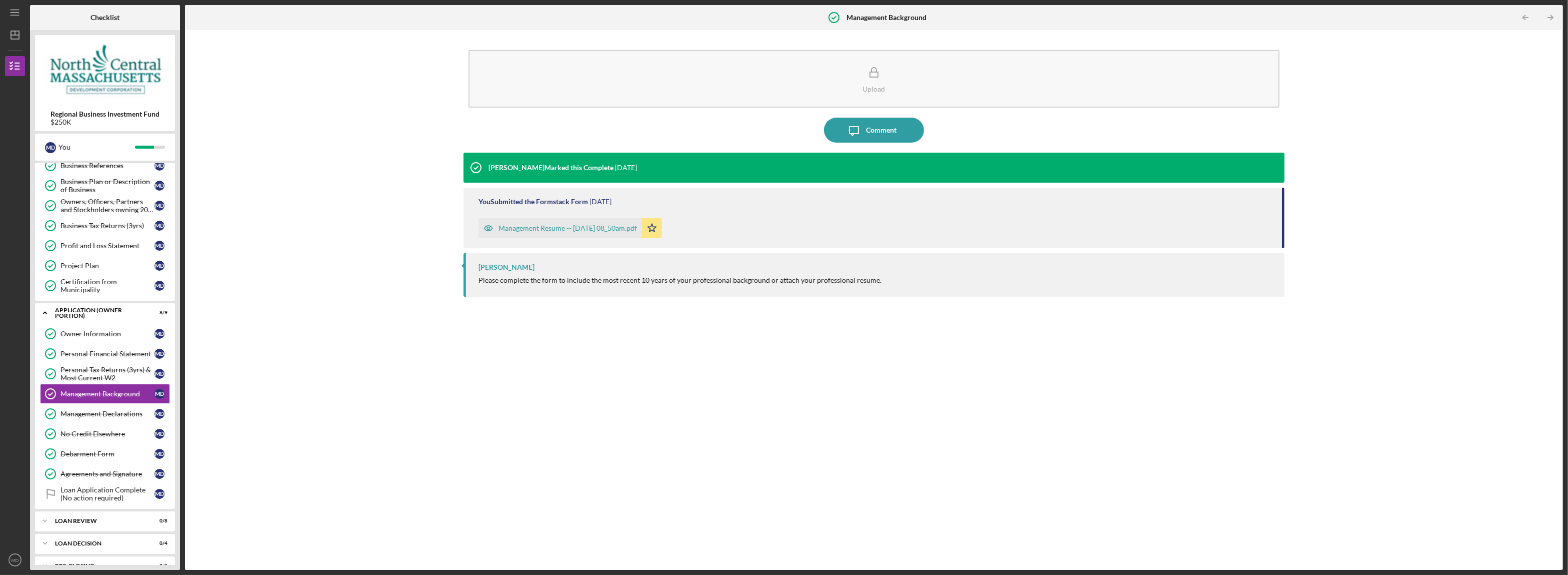
click at [558, 229] on div "Management Resume -- [DATE] 08_50am.pdf" at bounding box center [568, 228] width 139 height 8
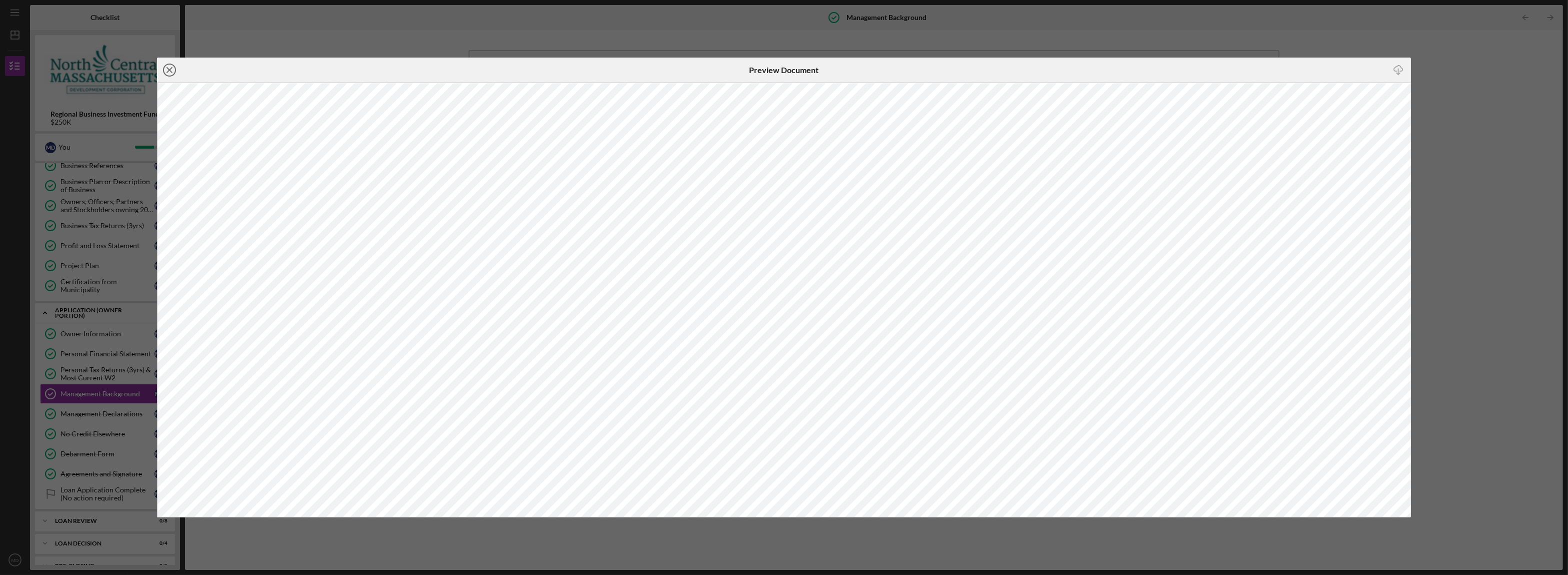
click at [166, 69] on icon "Icon/Close" at bounding box center [169, 69] width 25 height 25
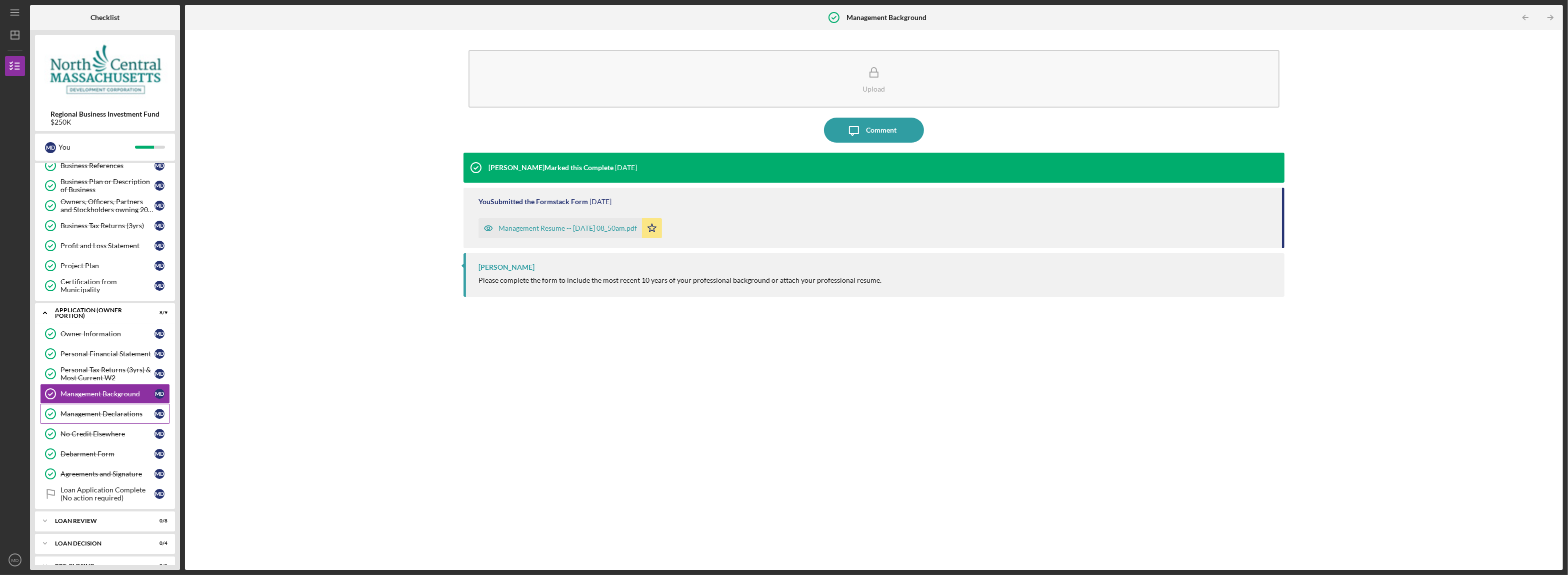
click at [121, 417] on div "Management Declarations" at bounding box center [107, 414] width 94 height 8
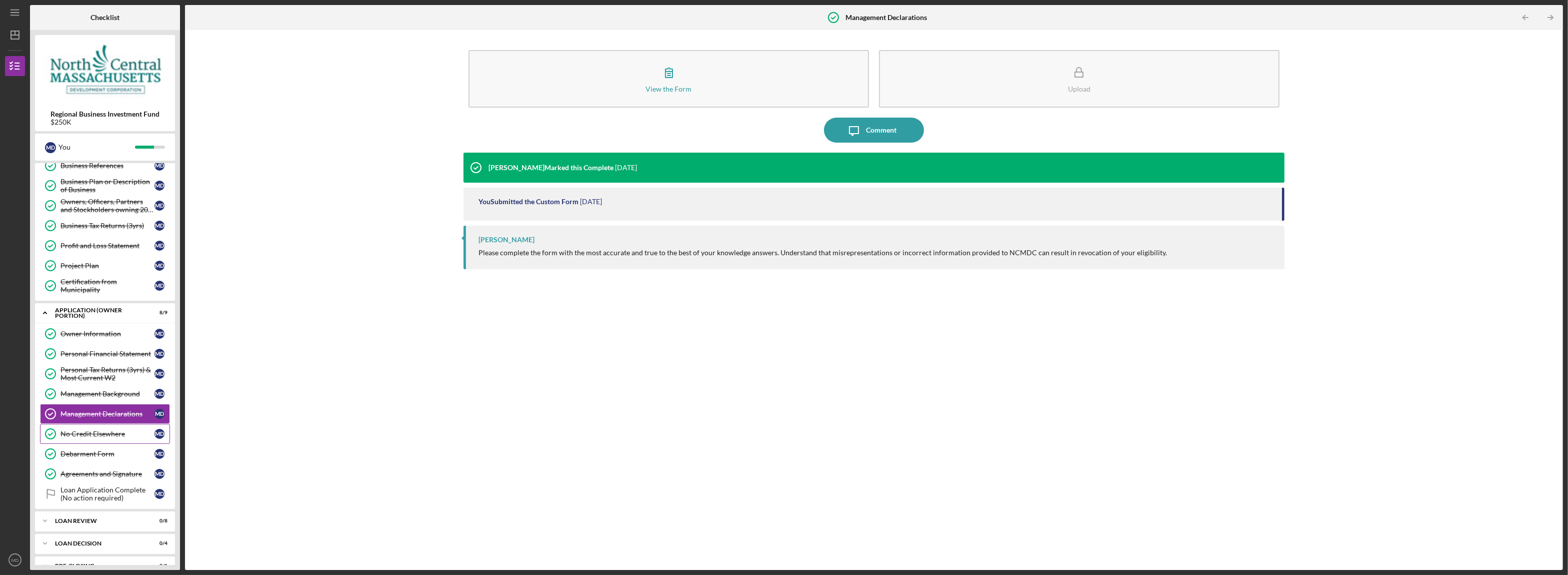
click at [92, 438] on div "No Credit Elsewhere" at bounding box center [107, 434] width 94 height 8
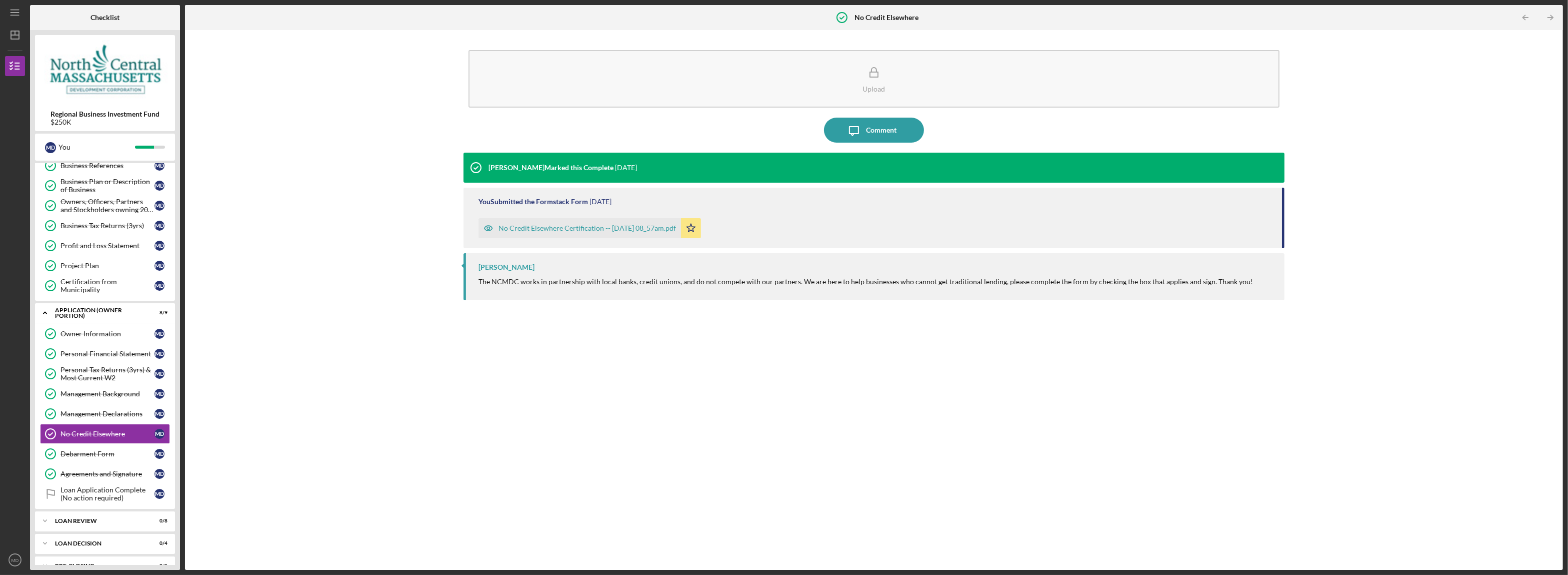
click at [567, 227] on div "No Credit Elsewhere Certification -- [DATE] 08_57am.pdf" at bounding box center [587, 228] width 178 height 8
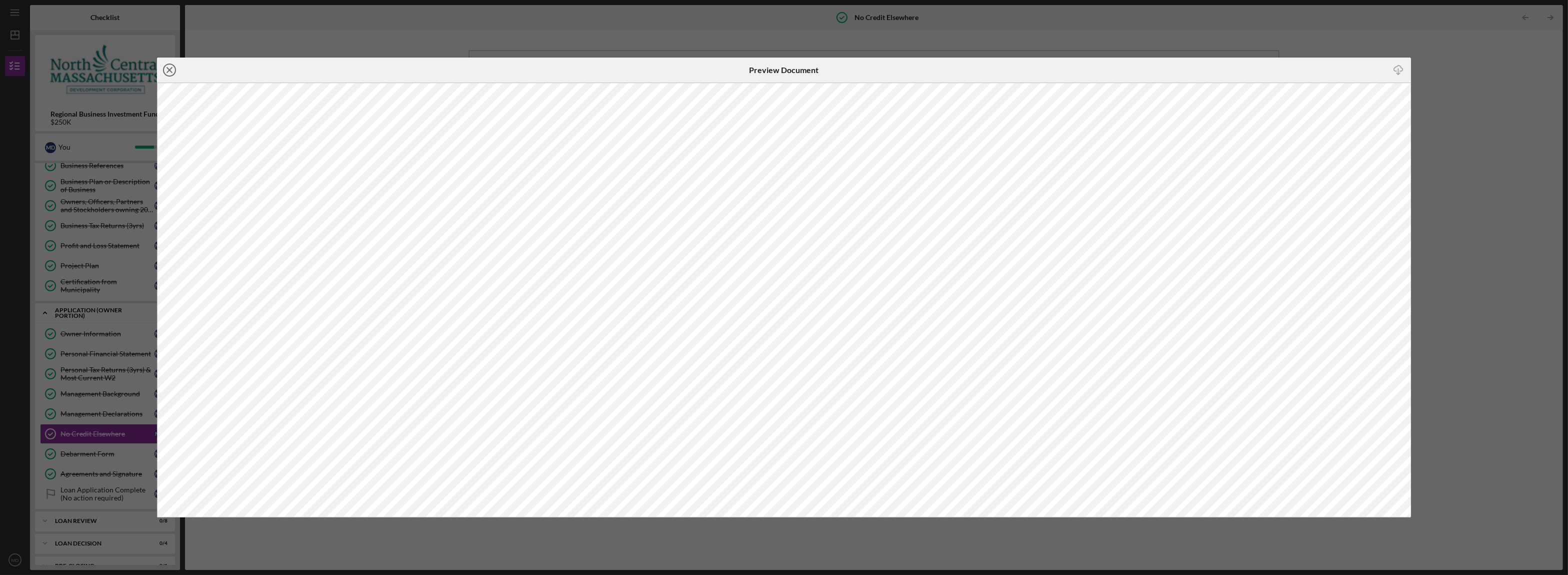
click at [170, 69] on line at bounding box center [169, 70] width 5 height 5
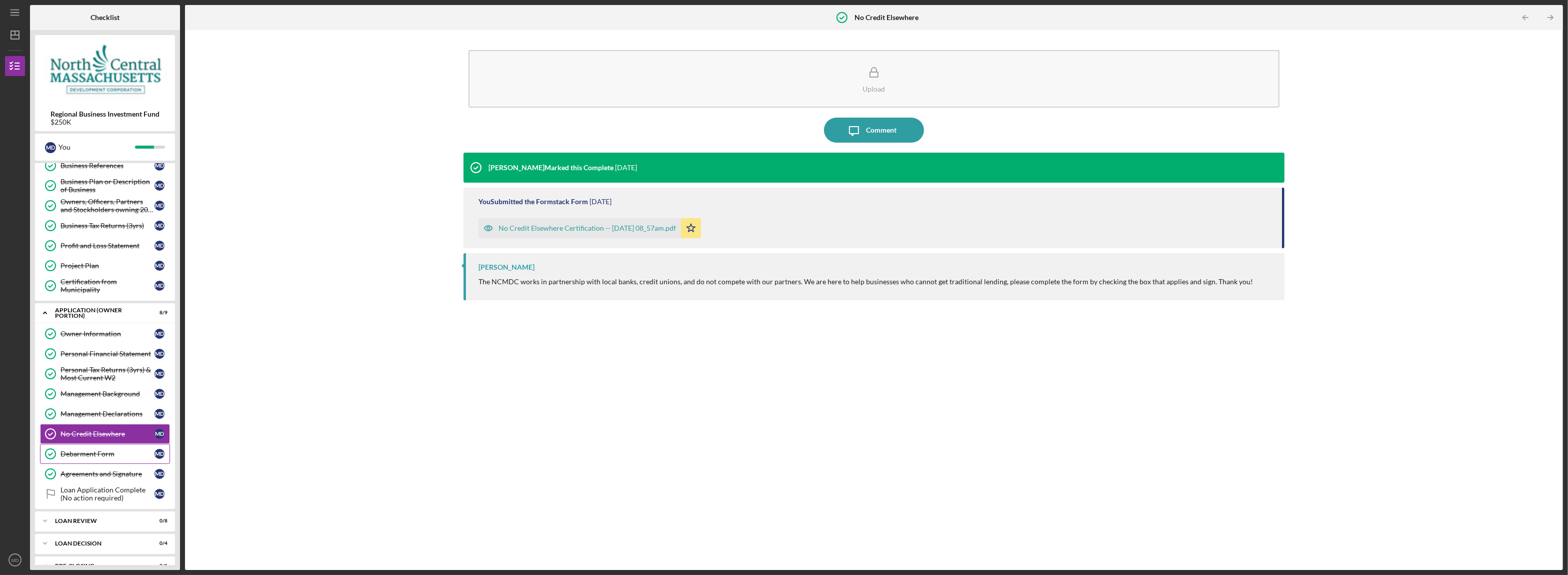
click at [103, 458] on div "Debarment Form" at bounding box center [107, 453] width 94 height 8
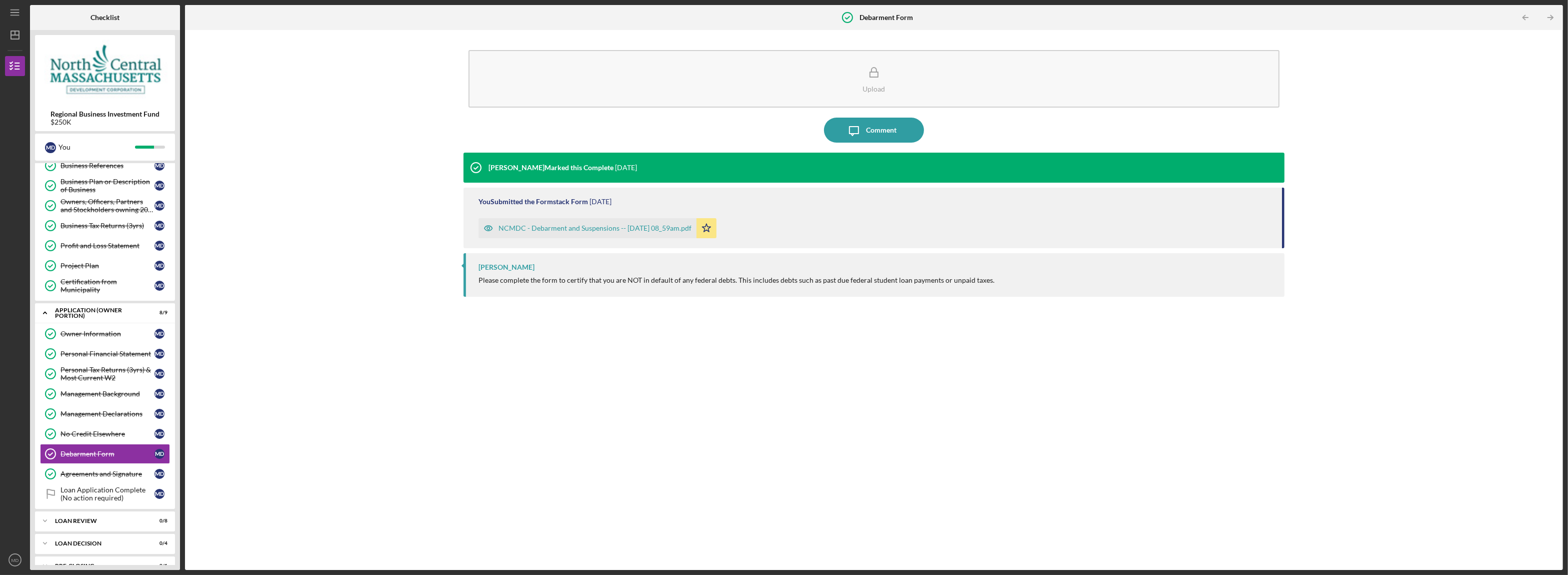
click at [590, 225] on div "NCMDC - Debarment and Suspensions -- [DATE] 08_59am.pdf" at bounding box center [595, 228] width 193 height 8
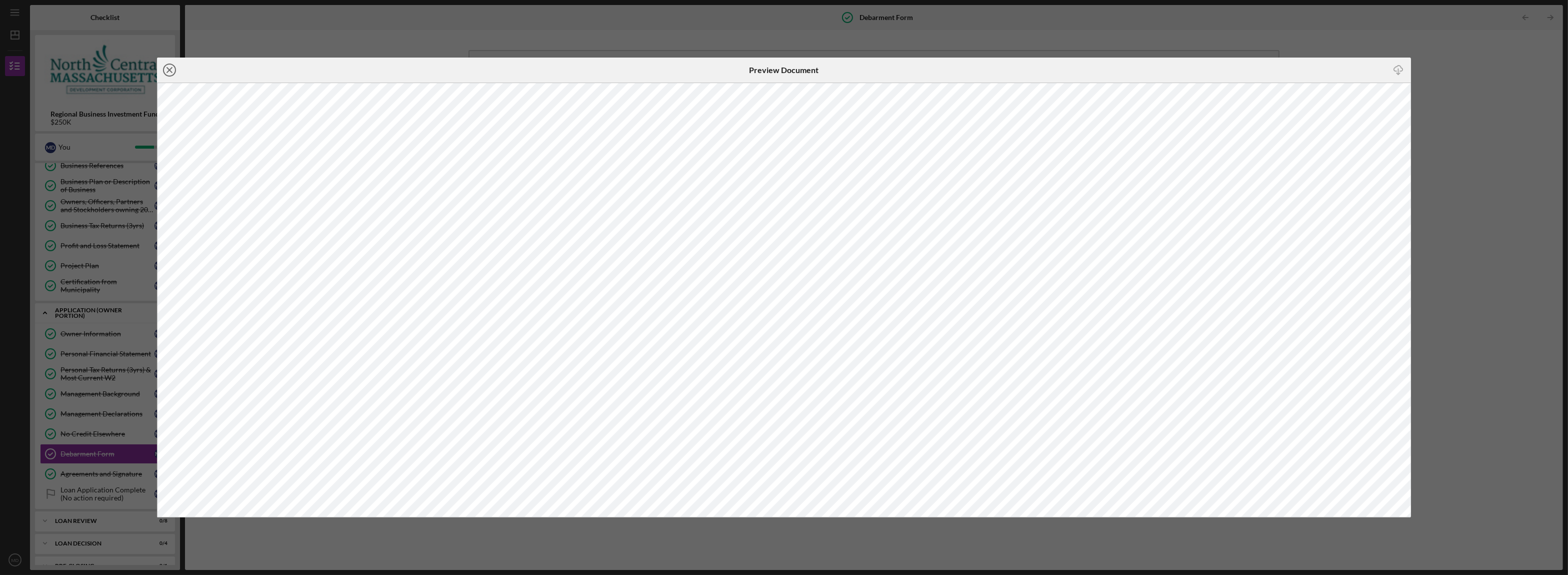
click at [170, 69] on line at bounding box center [169, 70] width 5 height 5
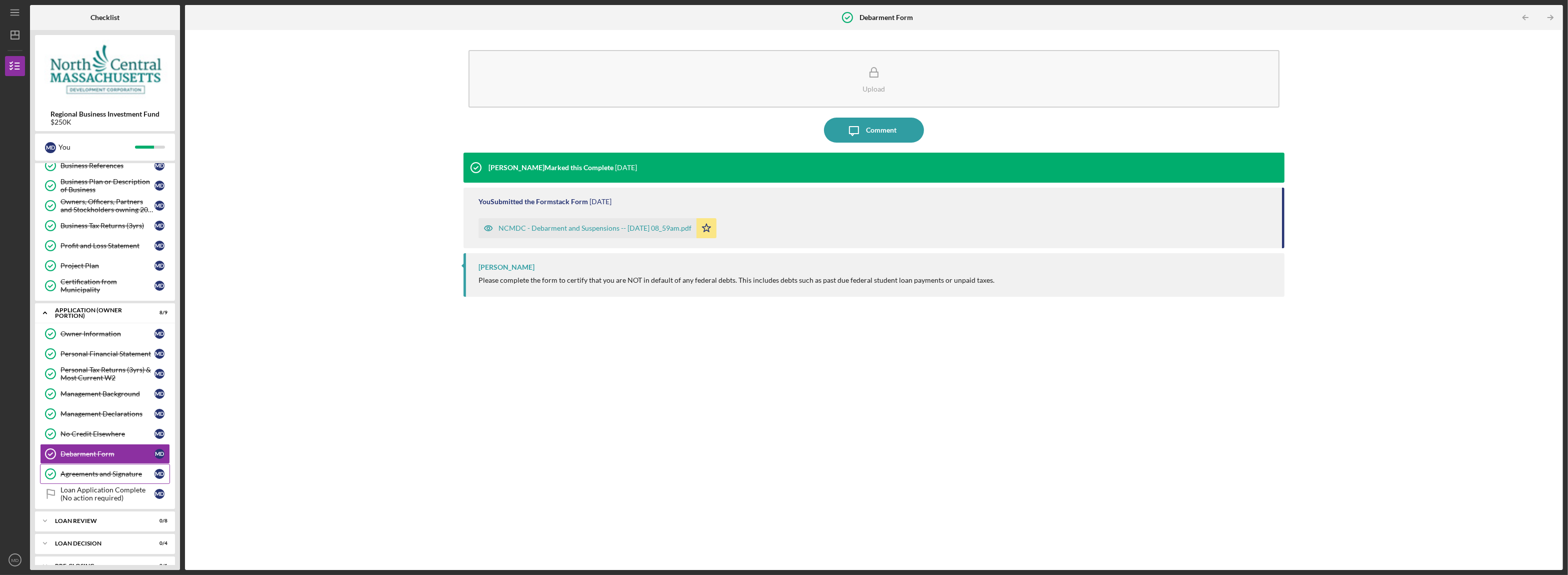
click at [99, 478] on div "Agreements and Signature" at bounding box center [107, 473] width 94 height 8
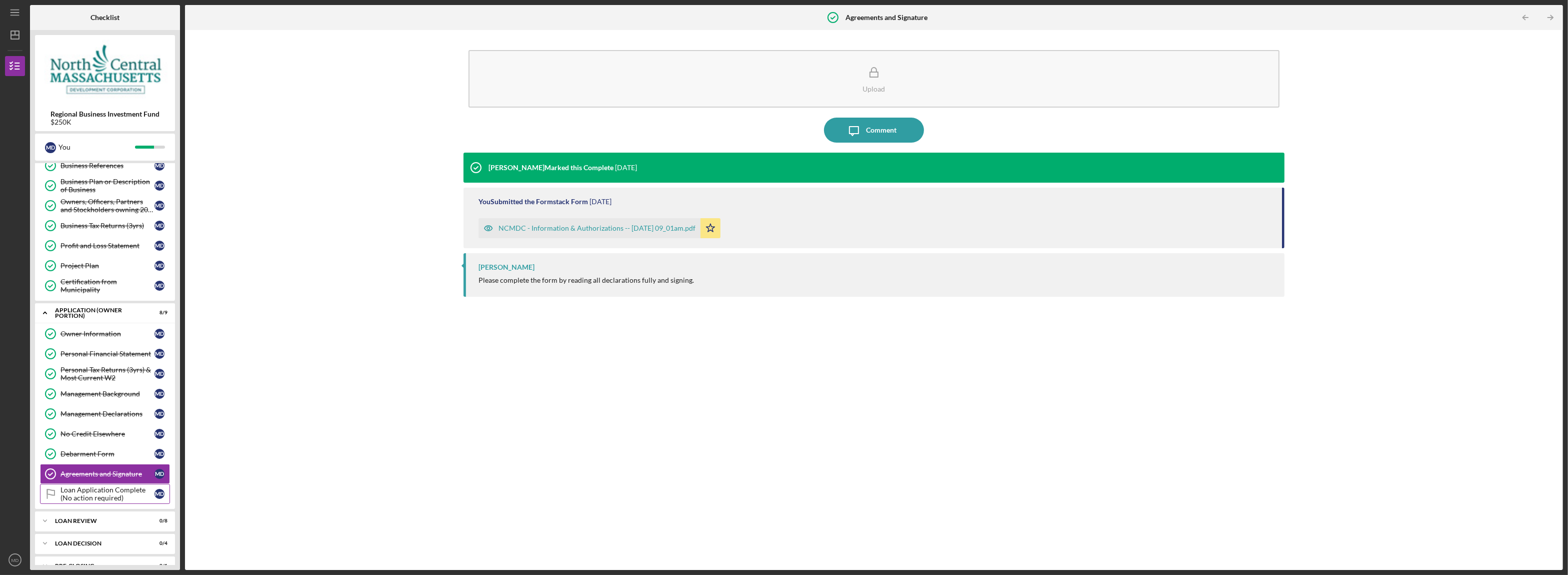
click at [93, 502] on div "Loan Application Complete (No action required)" at bounding box center [107, 494] width 94 height 16
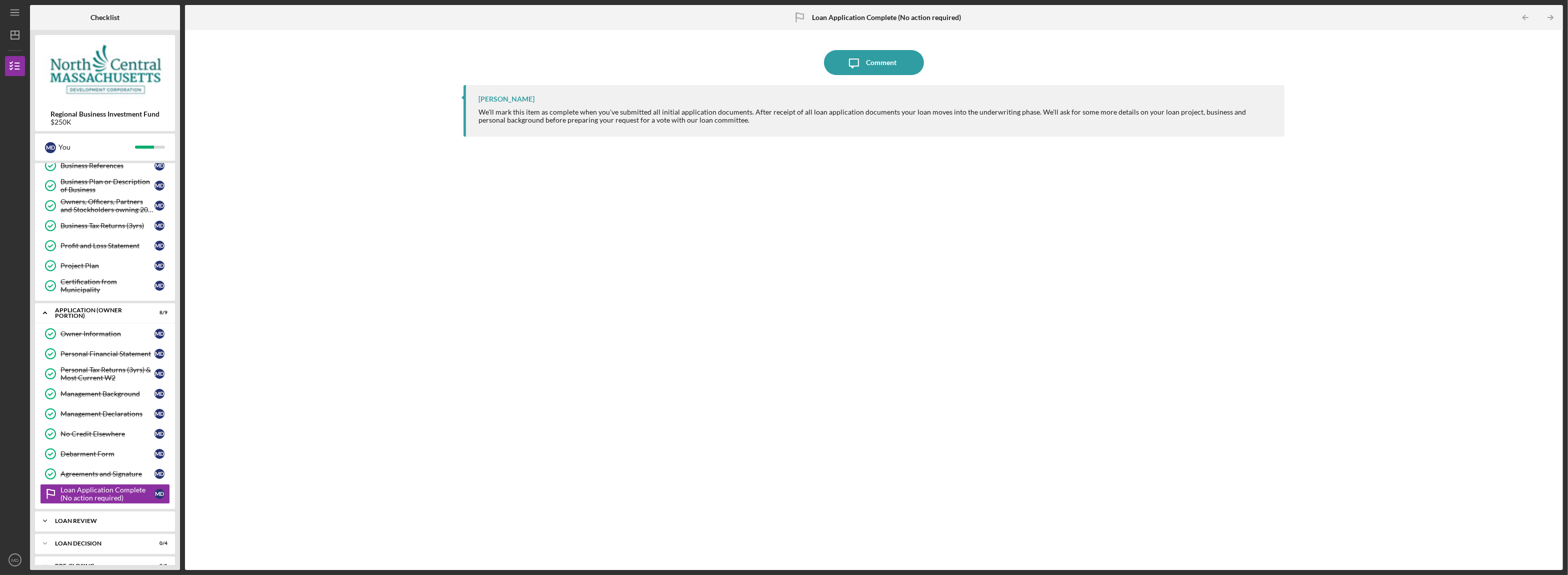
click at [83, 524] on div "LOAN REVIEW" at bounding box center [108, 521] width 108 height 6
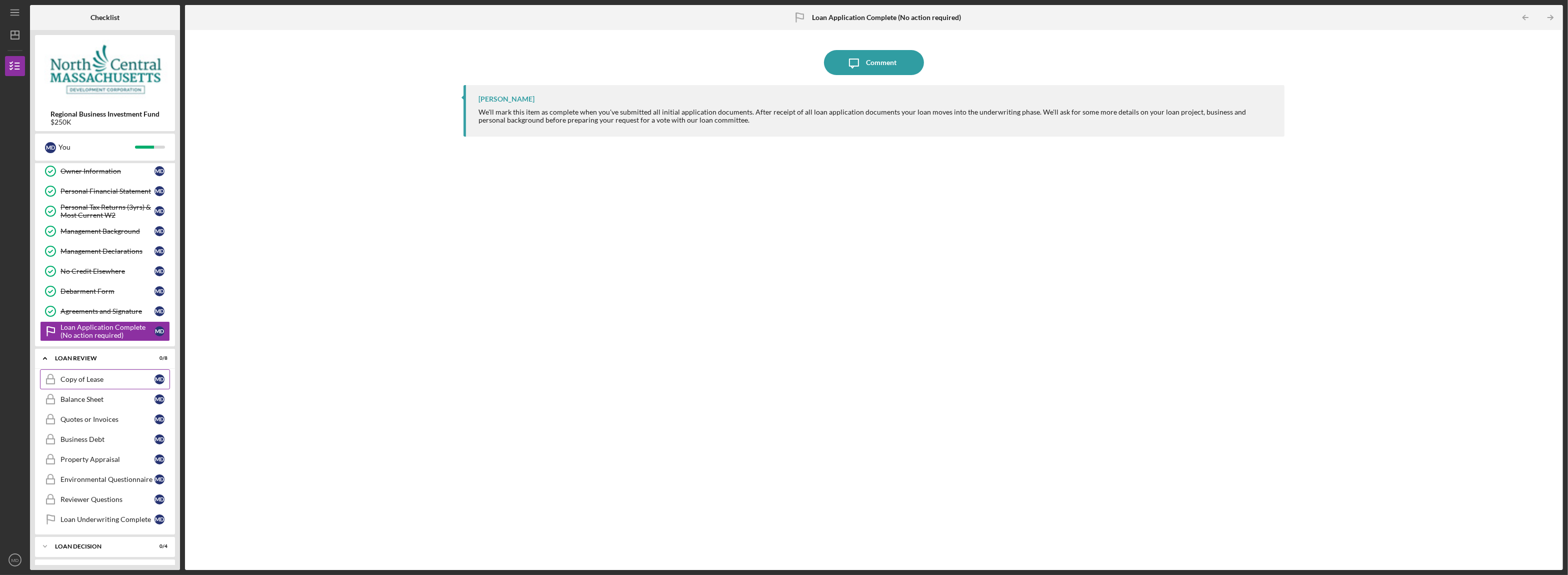
scroll to position [490, 0]
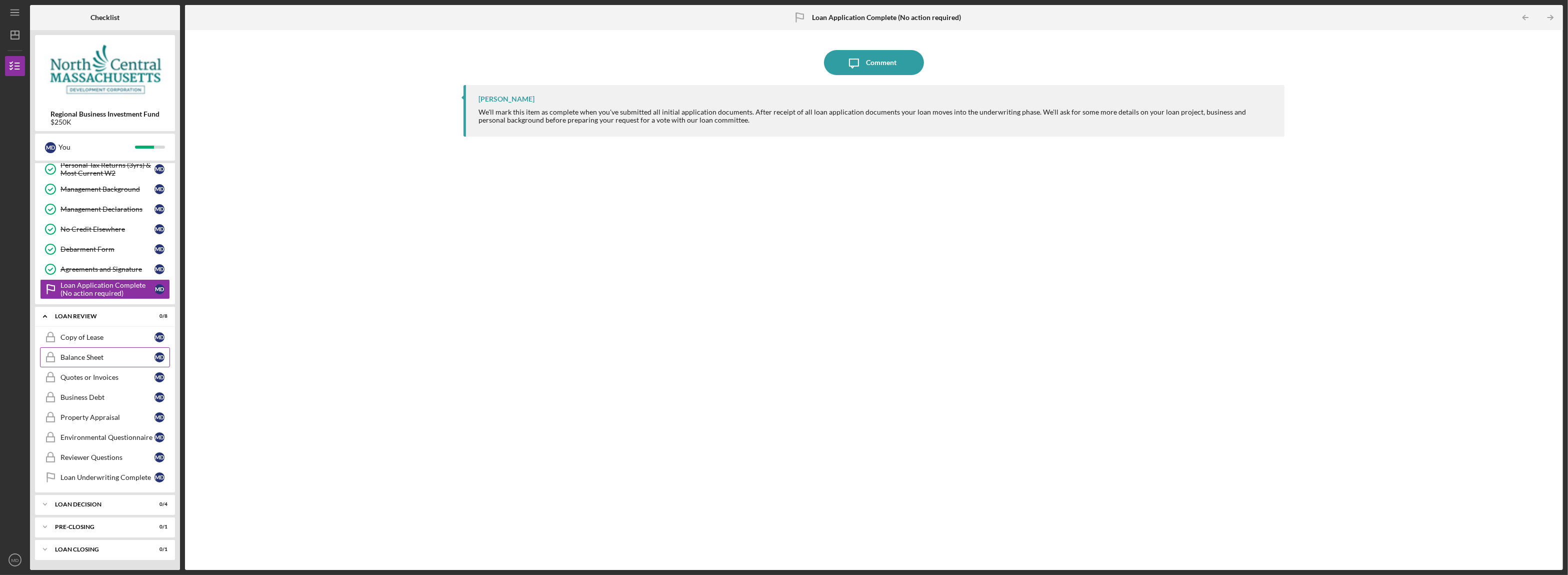
click at [97, 356] on div "Balance Sheet" at bounding box center [107, 357] width 94 height 8
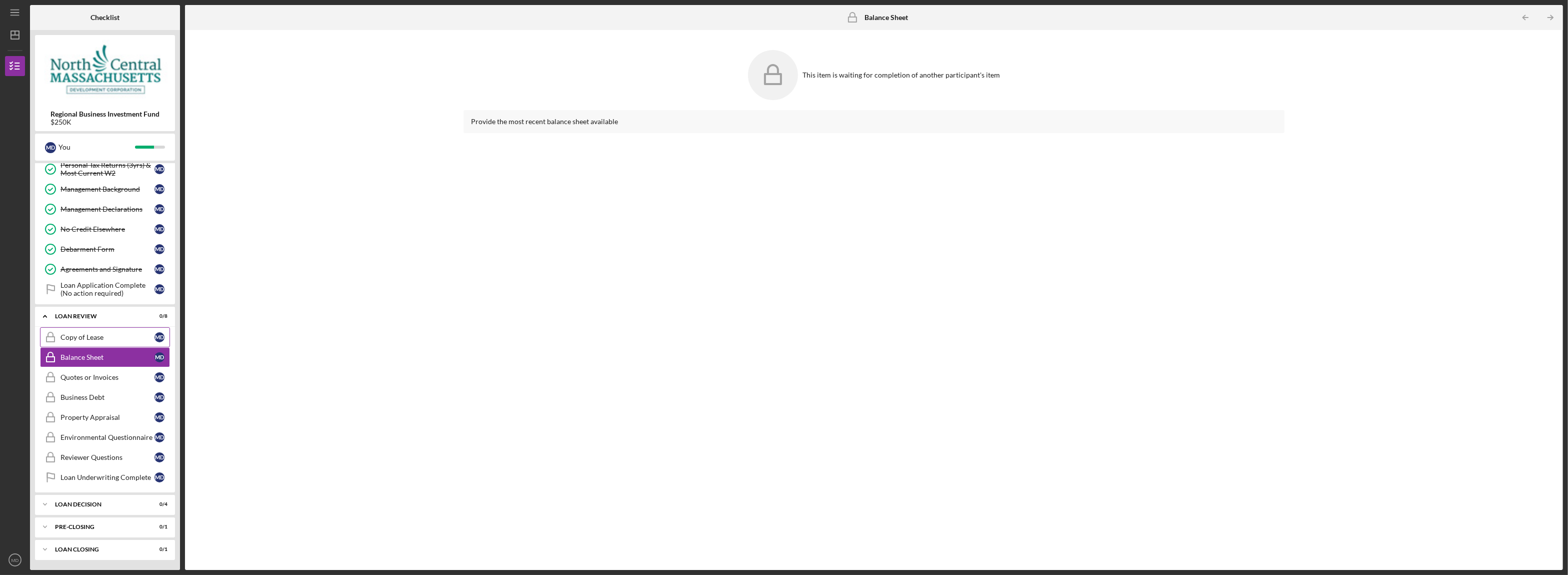
click at [92, 338] on div "Copy of Lease" at bounding box center [107, 337] width 94 height 8
click at [84, 398] on div "Business Debt" at bounding box center [107, 397] width 94 height 8
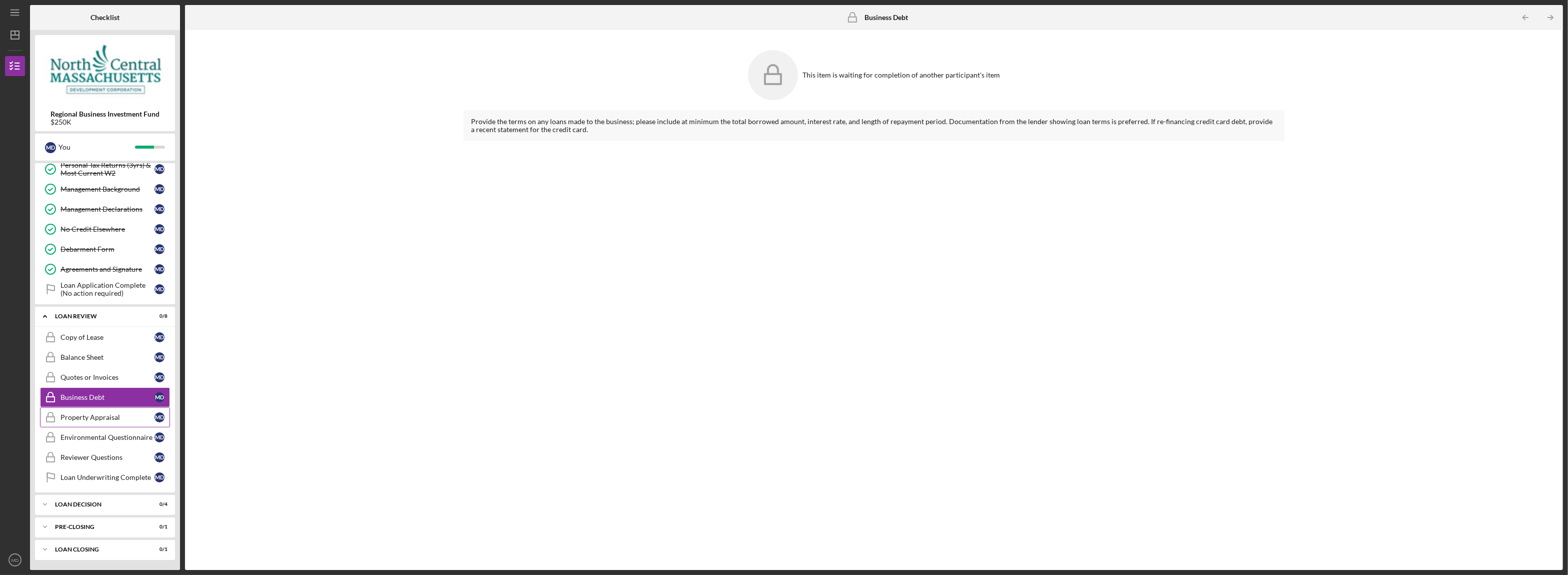
click at [79, 418] on div "Property Appraisal" at bounding box center [107, 417] width 94 height 8
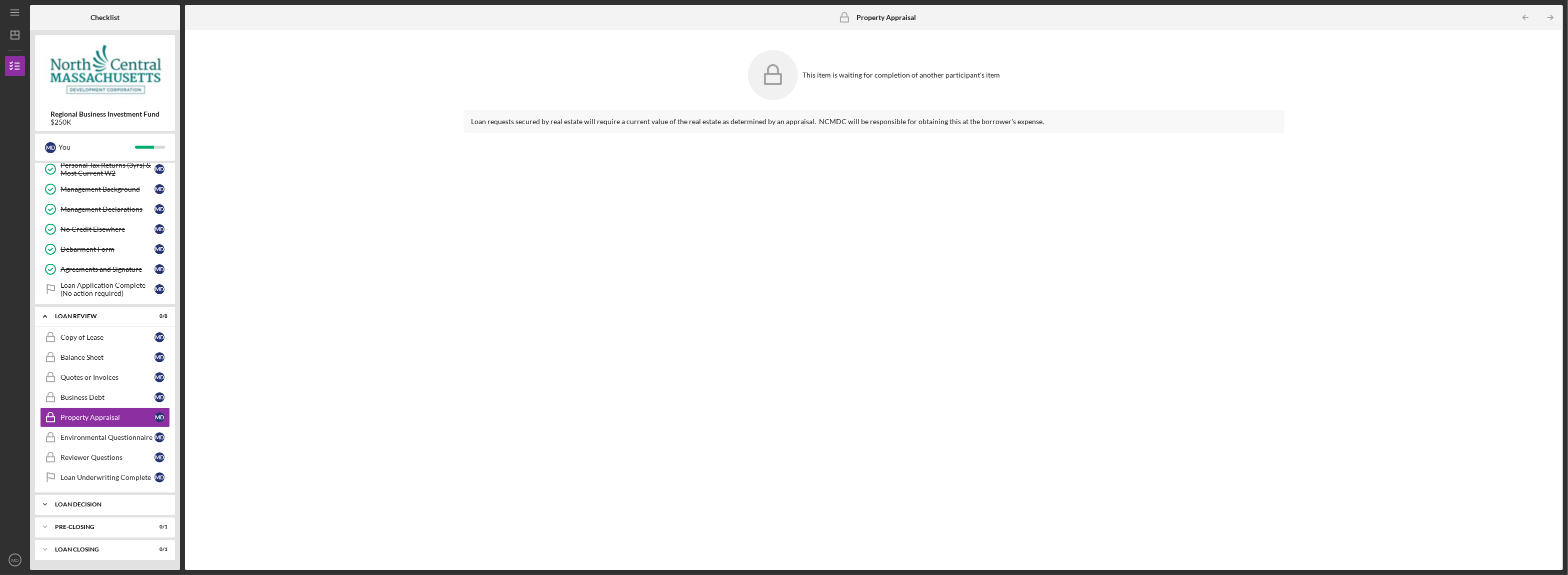
click at [82, 505] on div "LOAN DECISION" at bounding box center [108, 504] width 108 height 6
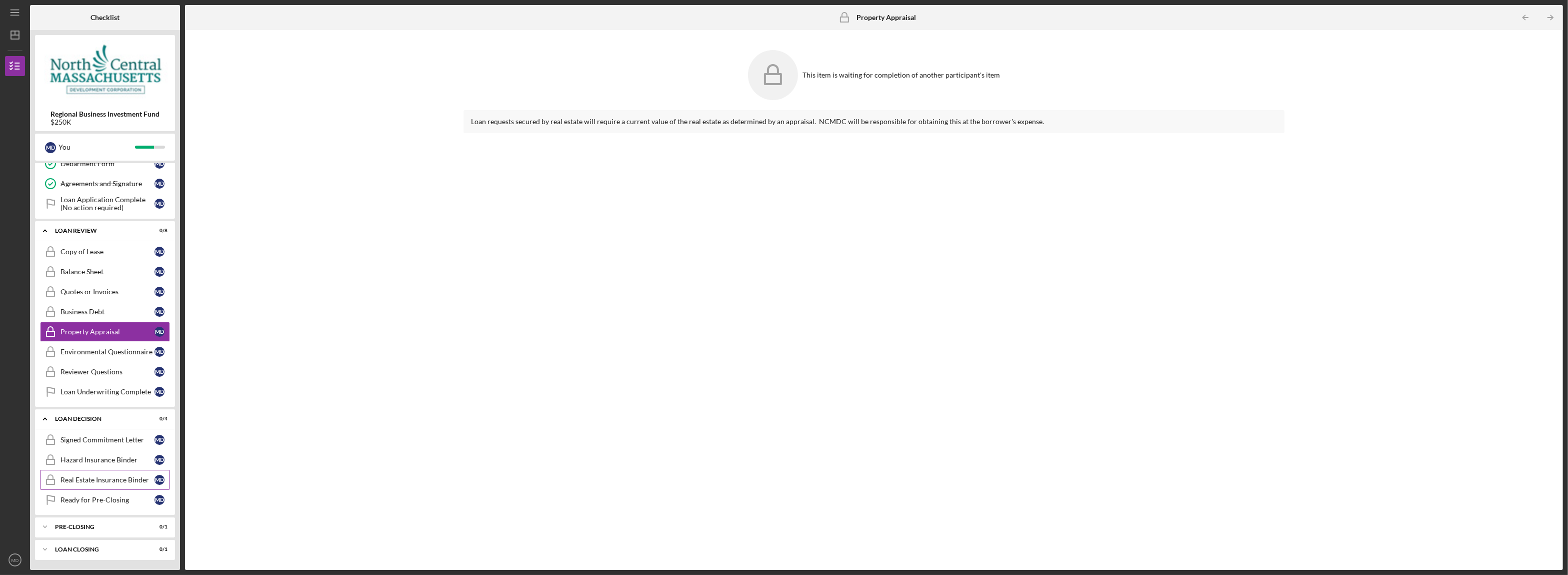
scroll to position [577, 0]
click at [77, 480] on div "Real Estate Insurance Binder" at bounding box center [107, 479] width 94 height 8
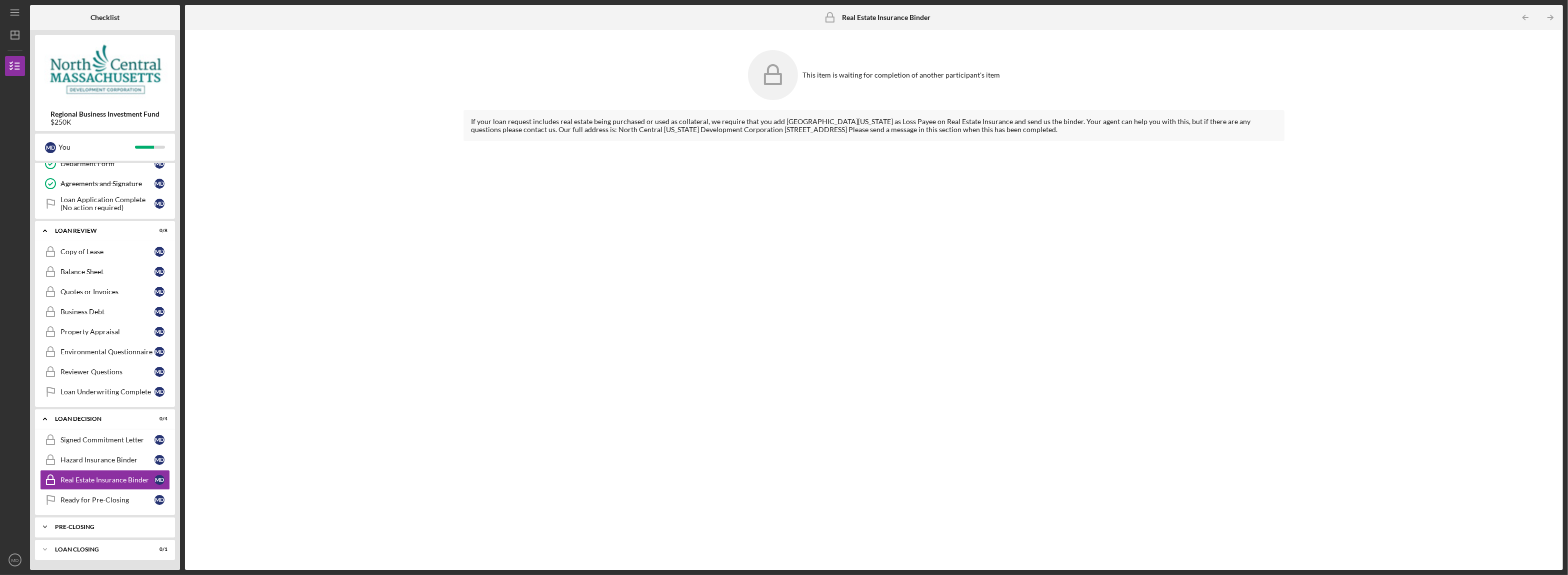
click at [82, 526] on div "PRE-CLOSING" at bounding box center [108, 527] width 108 height 6
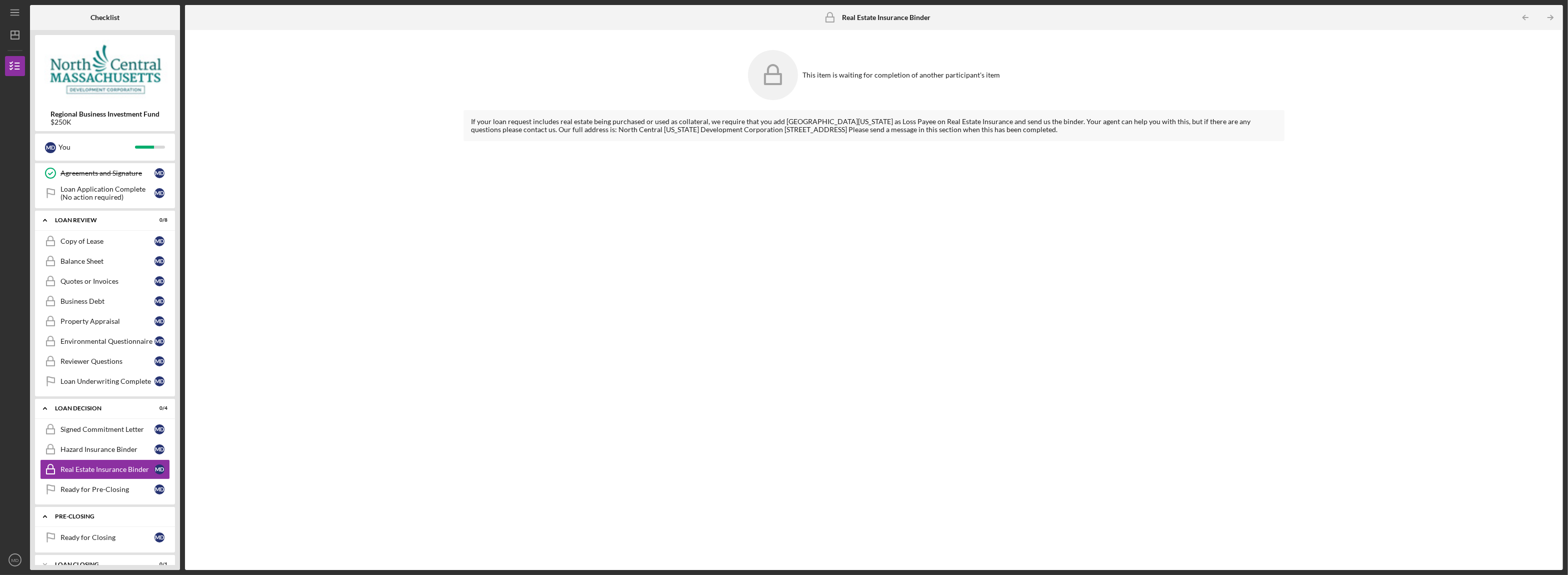
scroll to position [603, 0]
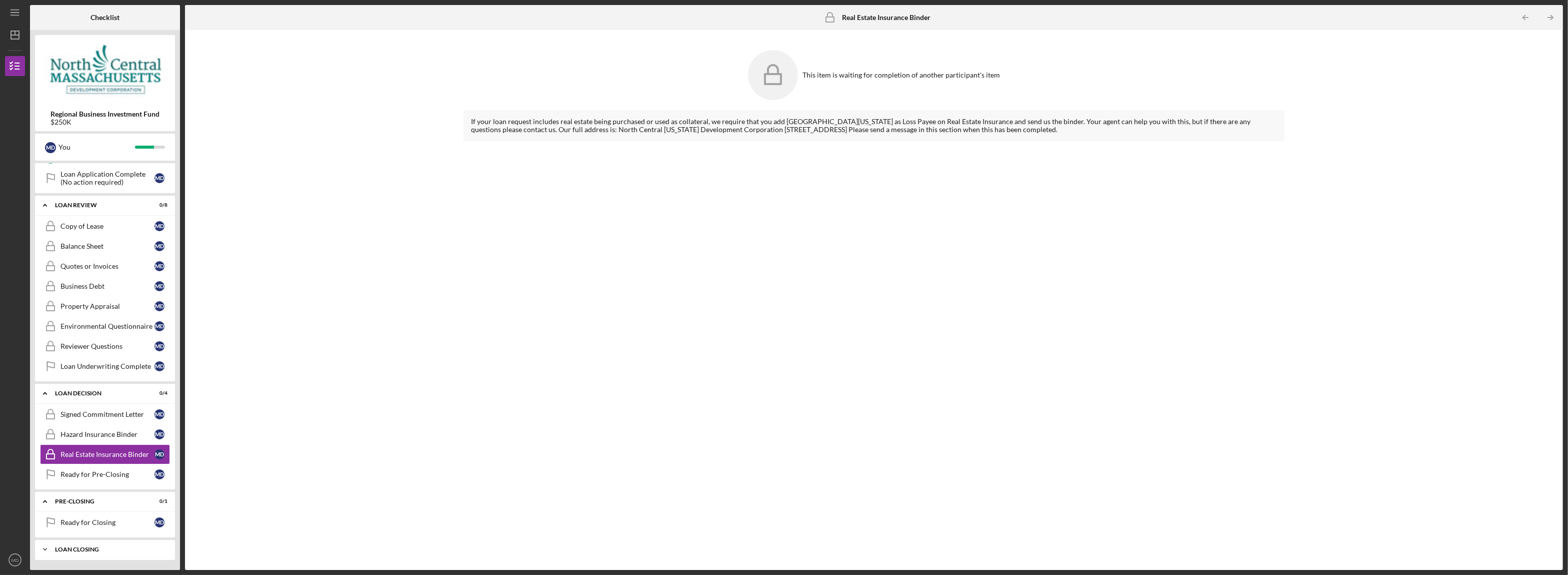
click at [83, 548] on div "LOAN CLOSING" at bounding box center [108, 549] width 108 height 6
click at [75, 467] on div "Ready for Pre-Closing" at bounding box center [107, 463] width 94 height 8
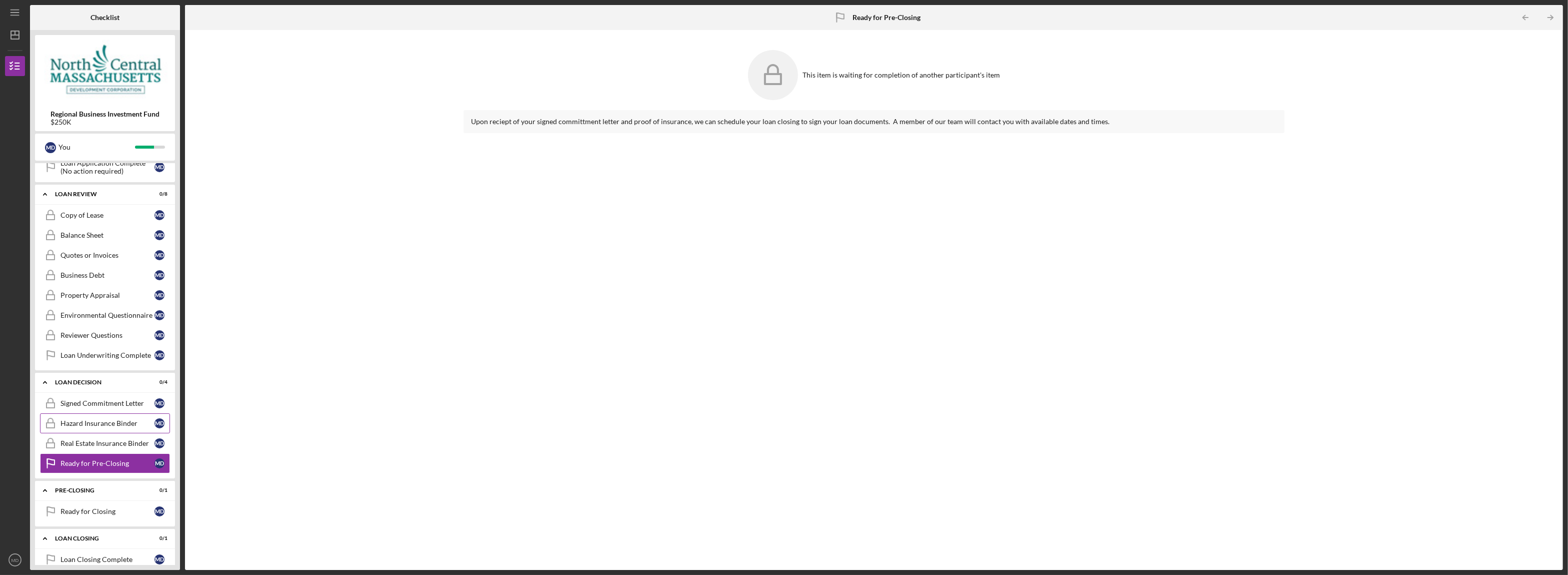
click at [75, 428] on div "Hazard Insurance Binder" at bounding box center [107, 423] width 94 height 8
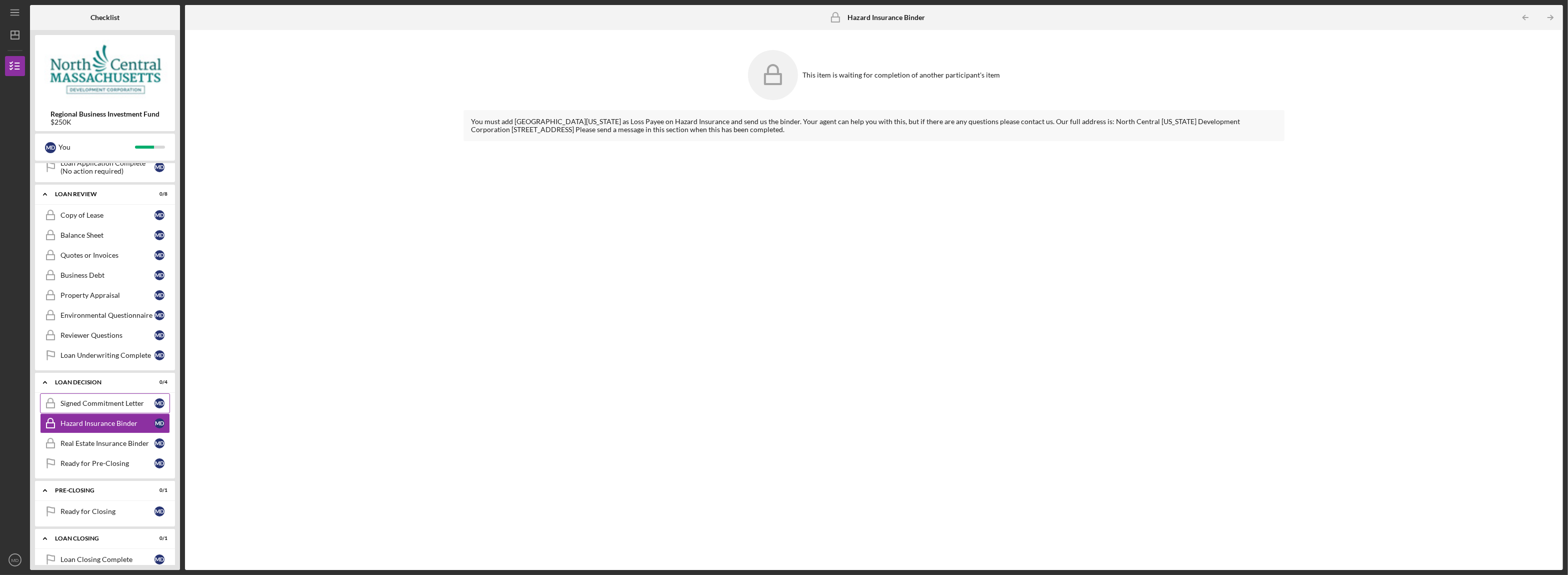
click at [77, 407] on div "Signed Commitment Letter" at bounding box center [107, 403] width 94 height 8
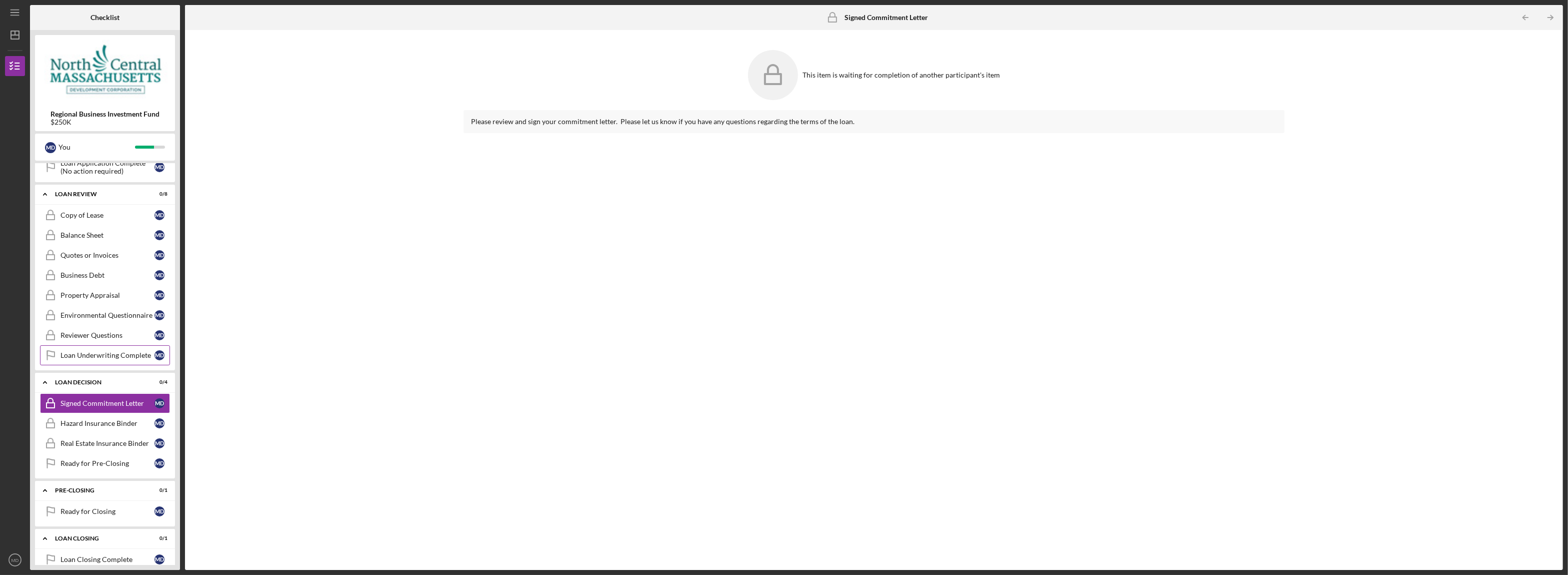
click at [73, 359] on div "Loan Underwriting Complete" at bounding box center [107, 355] width 94 height 8
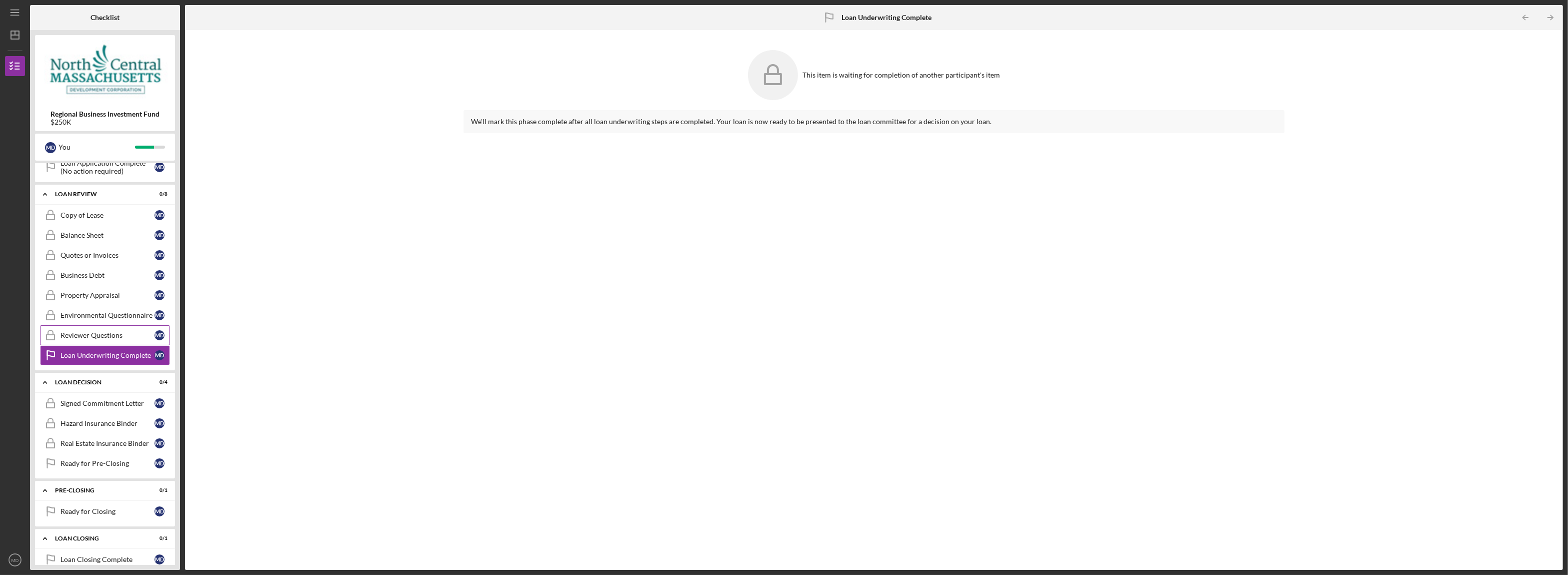
click at [70, 339] on div "Reviewer Questions" at bounding box center [107, 335] width 94 height 8
click at [72, 319] on div "Environmental Questionnaire" at bounding box center [107, 315] width 94 height 8
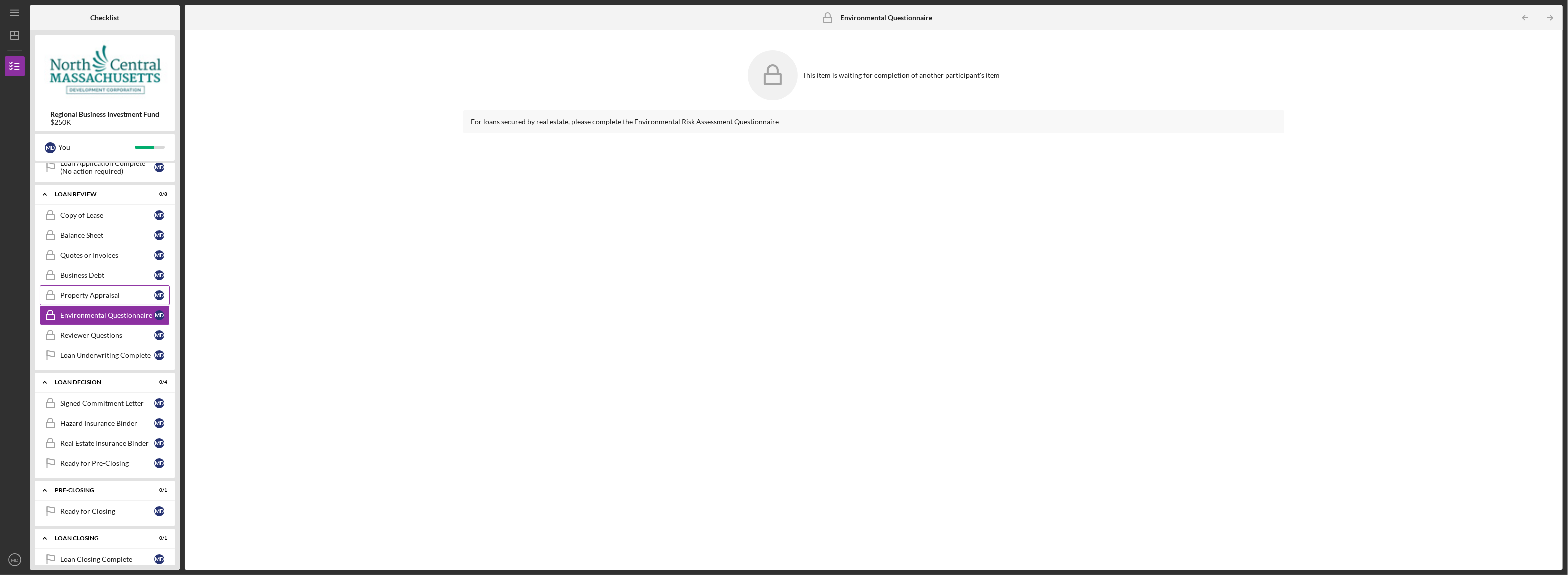
click at [74, 299] on div "Property Appraisal" at bounding box center [107, 295] width 94 height 8
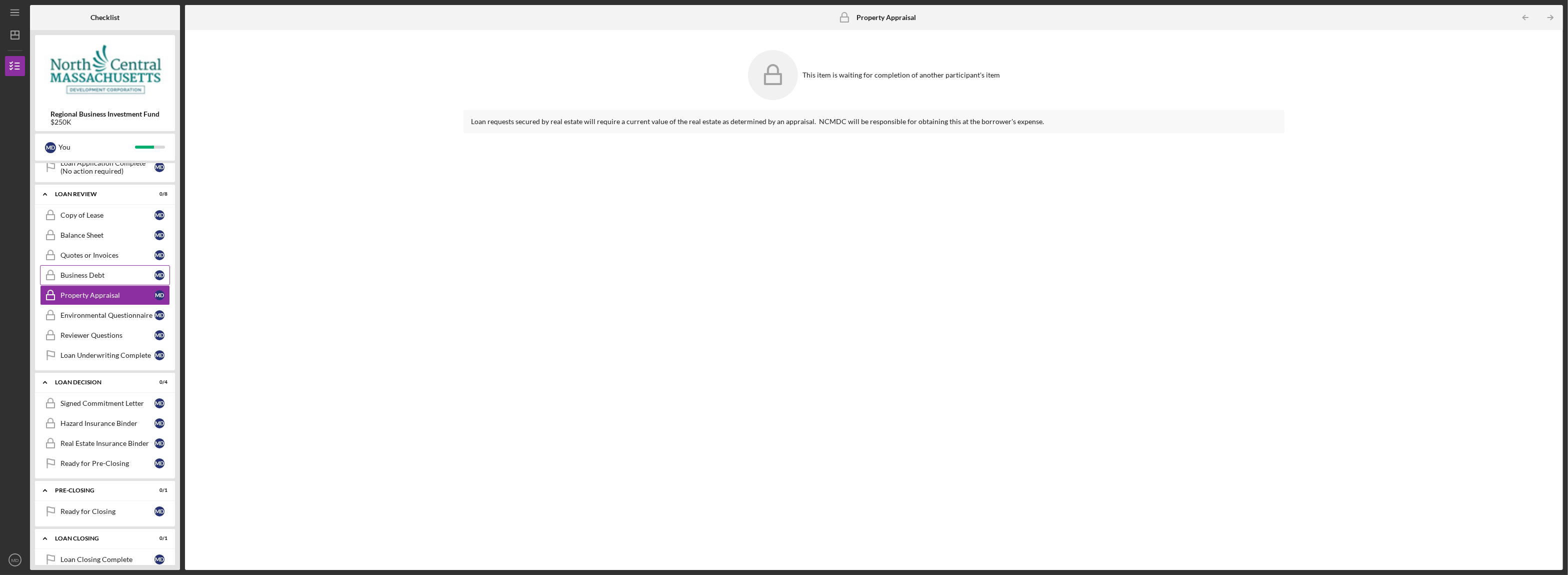
click at [74, 279] on div "Business Debt" at bounding box center [107, 275] width 94 height 8
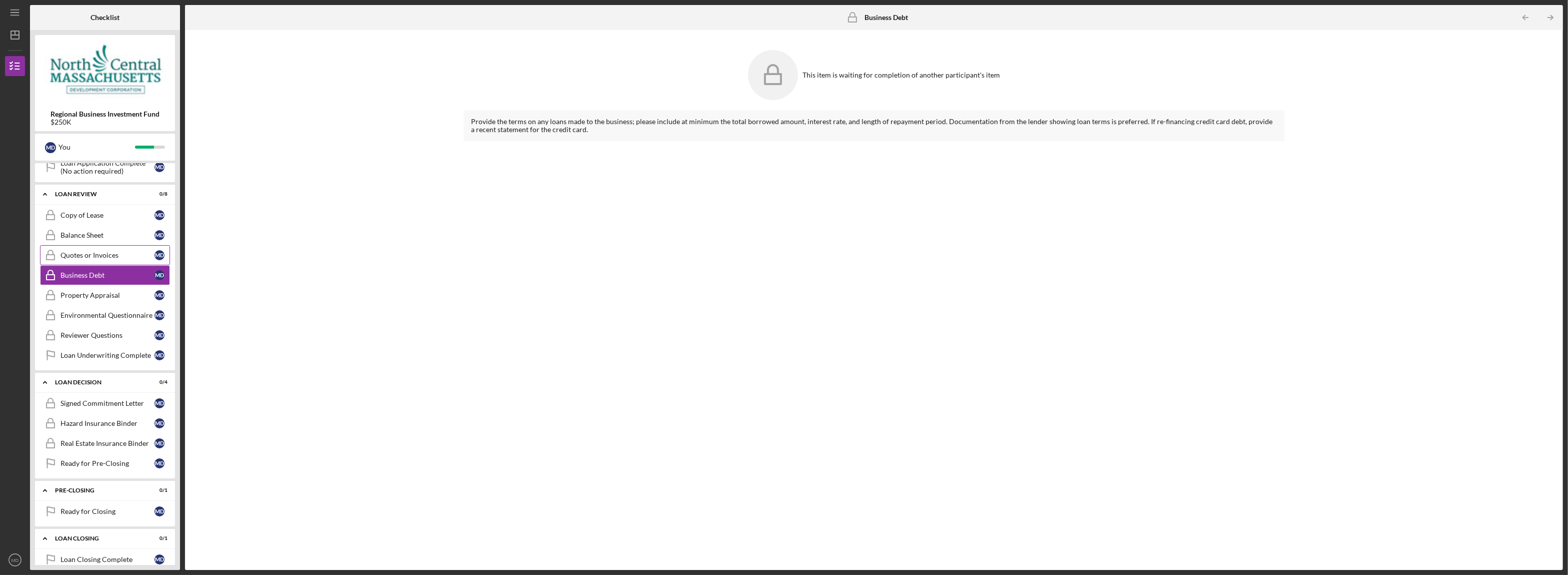
click at [75, 259] on div "Quotes or Invoices" at bounding box center [107, 255] width 94 height 8
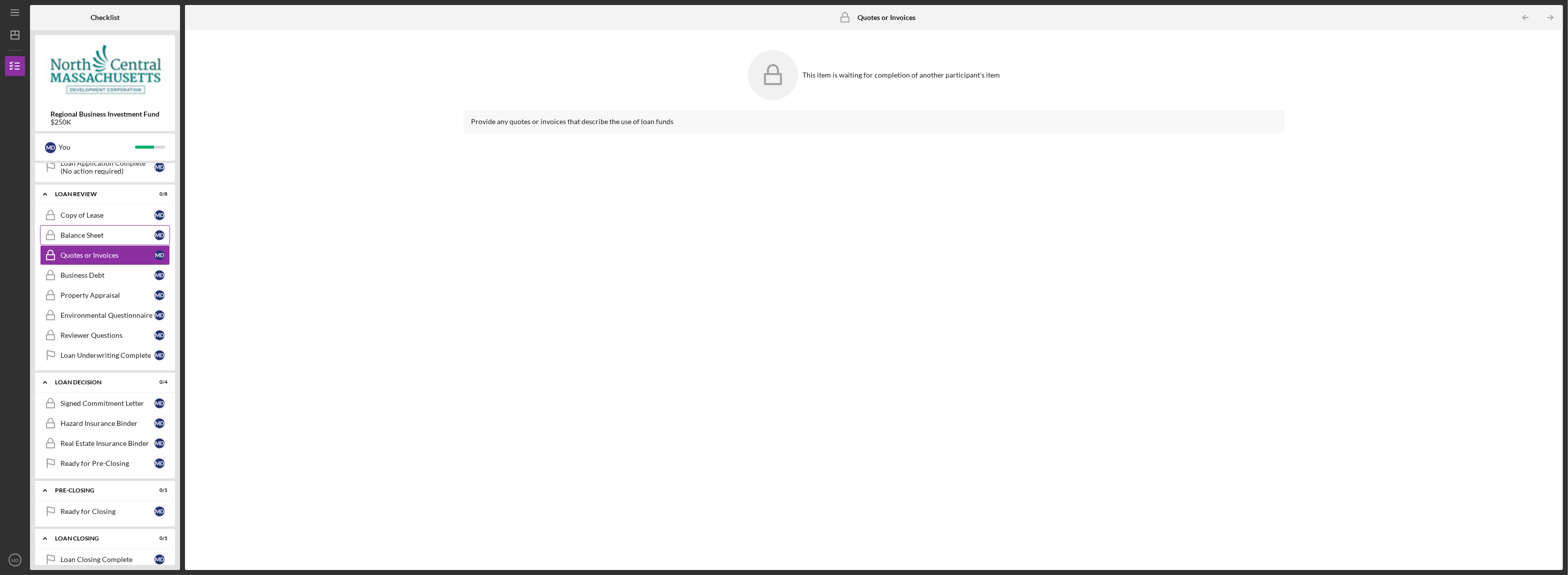
click at [75, 239] on div "Balance Sheet" at bounding box center [107, 235] width 94 height 8
click at [77, 219] on div "Copy of Lease" at bounding box center [107, 215] width 94 height 8
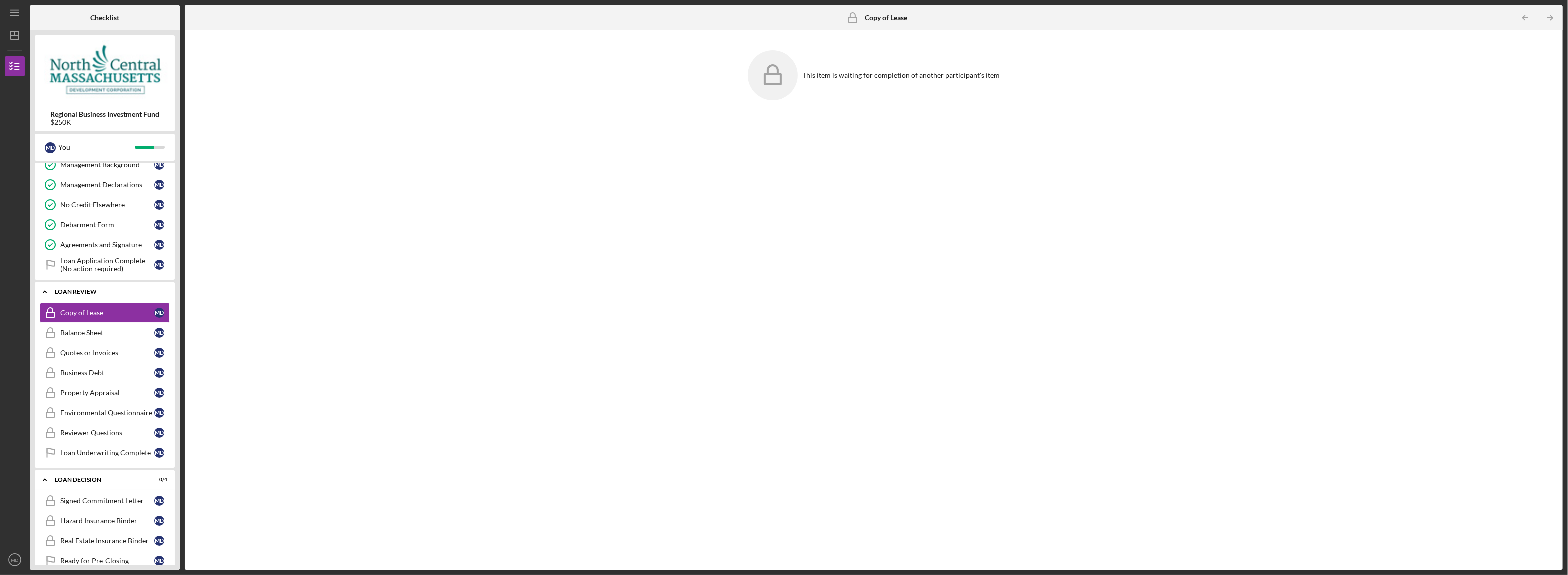
scroll to position [440, 0]
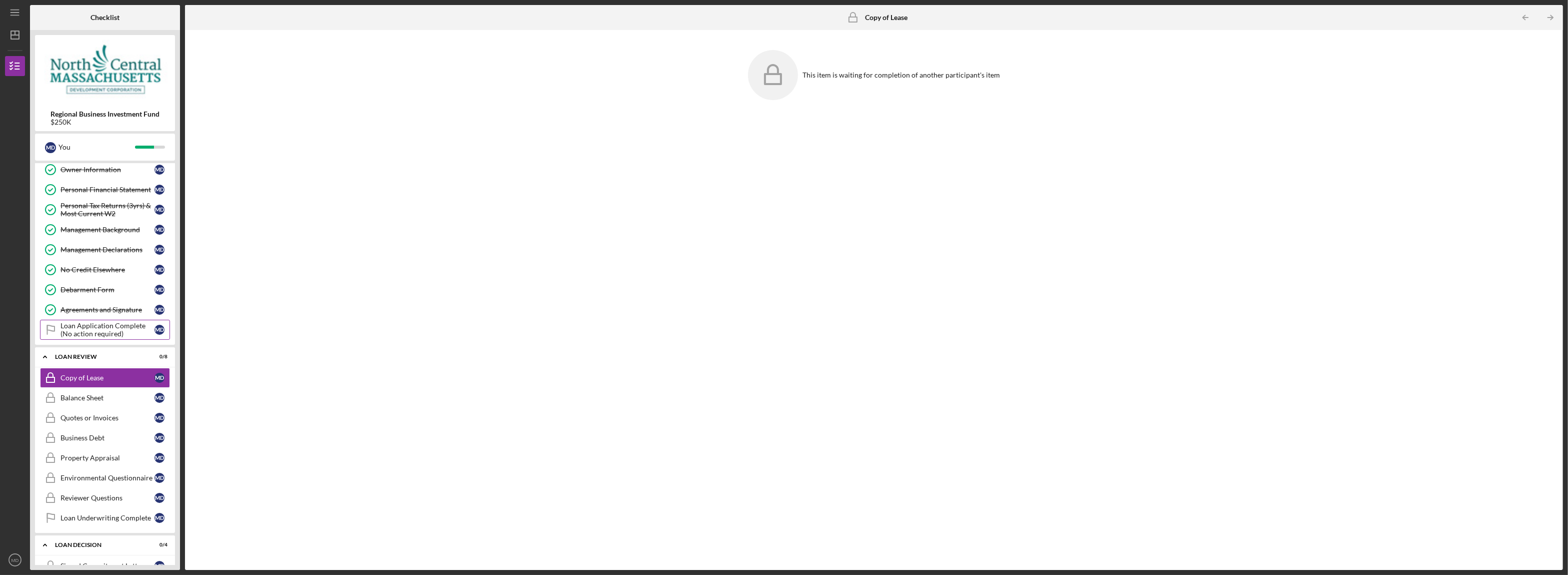
click at [83, 337] on div "Loan Application Complete (No action required)" at bounding box center [107, 330] width 94 height 16
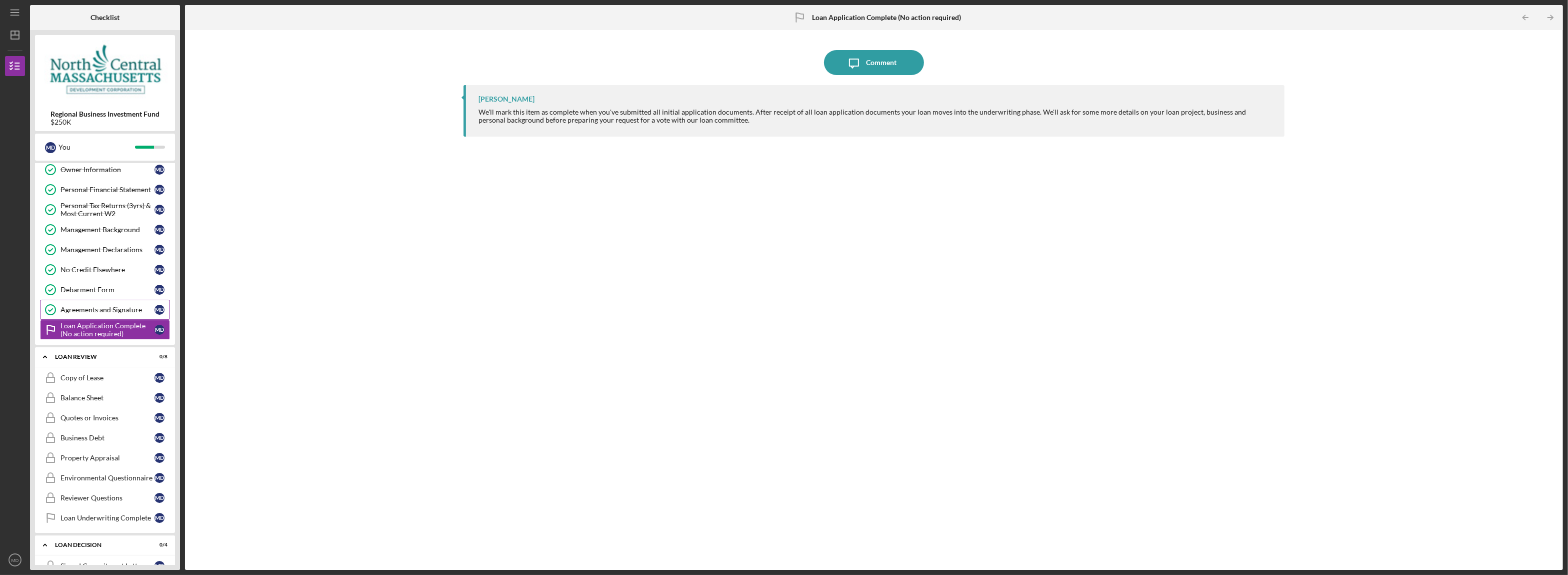
click at [75, 314] on div "Agreements and Signature" at bounding box center [107, 309] width 94 height 8
